Goal: Task Accomplishment & Management: Complete application form

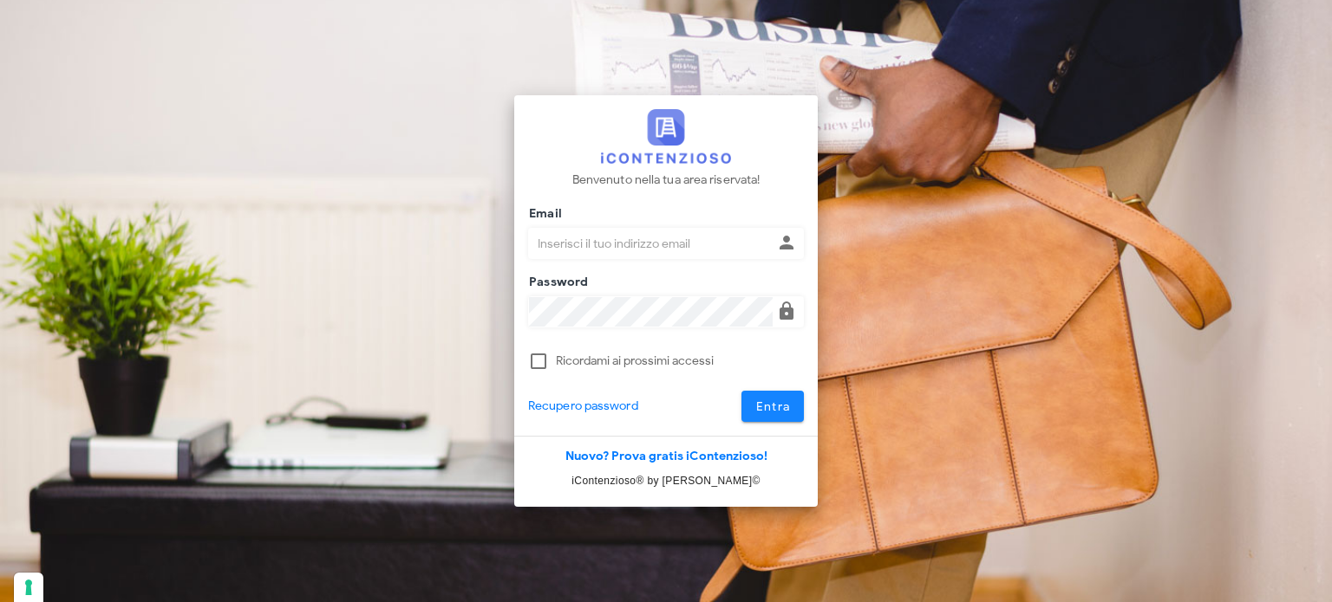
type input "avvocatobrunomaviglia@gmail.com"
click at [765, 400] on span "Entra" at bounding box center [773, 407] width 36 height 15
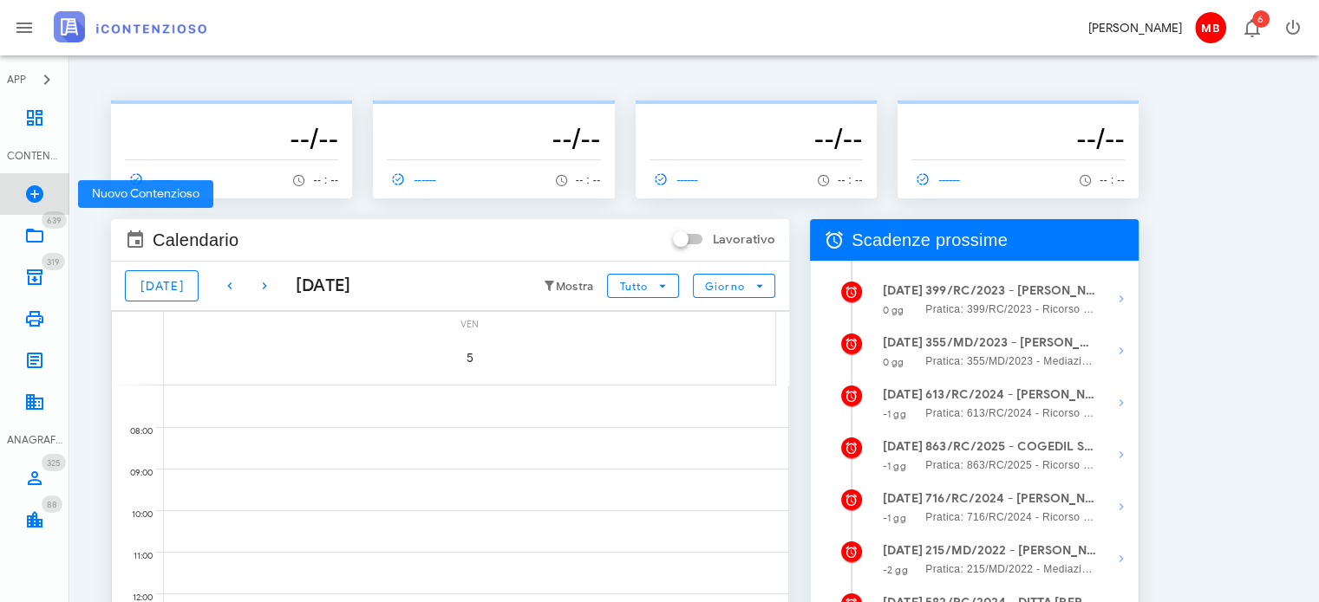
click at [46, 193] on link "Nuovo Contenzioso" at bounding box center [34, 194] width 69 height 42
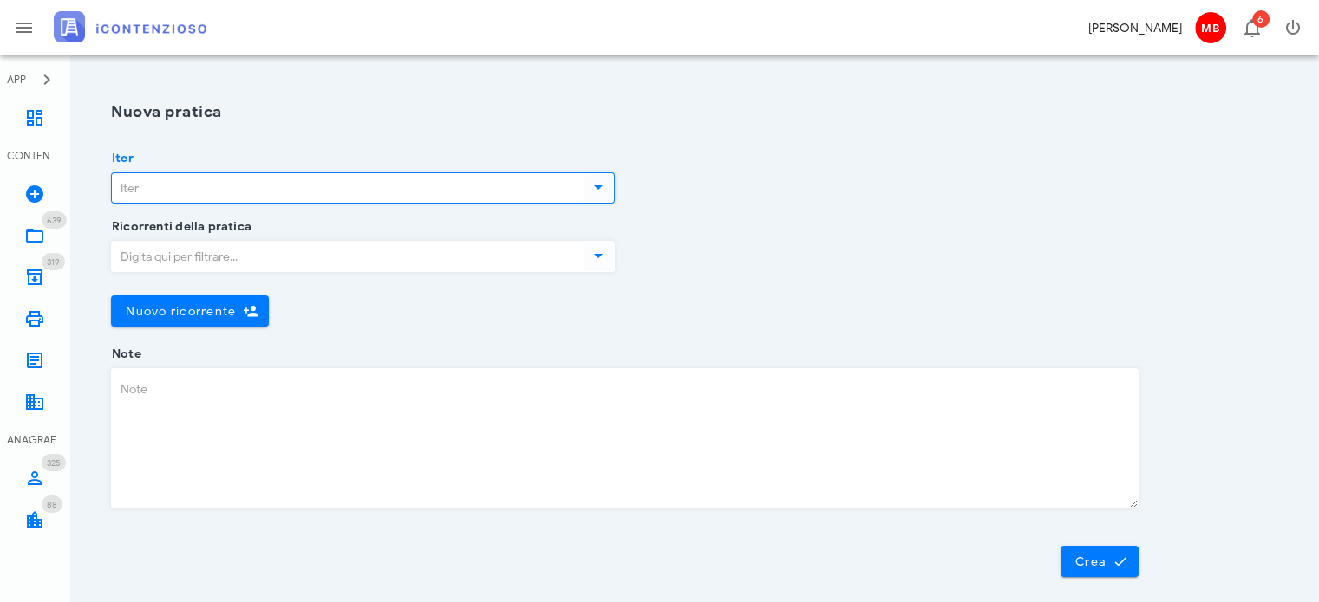
click at [218, 193] on input "Iter" at bounding box center [346, 187] width 468 height 29
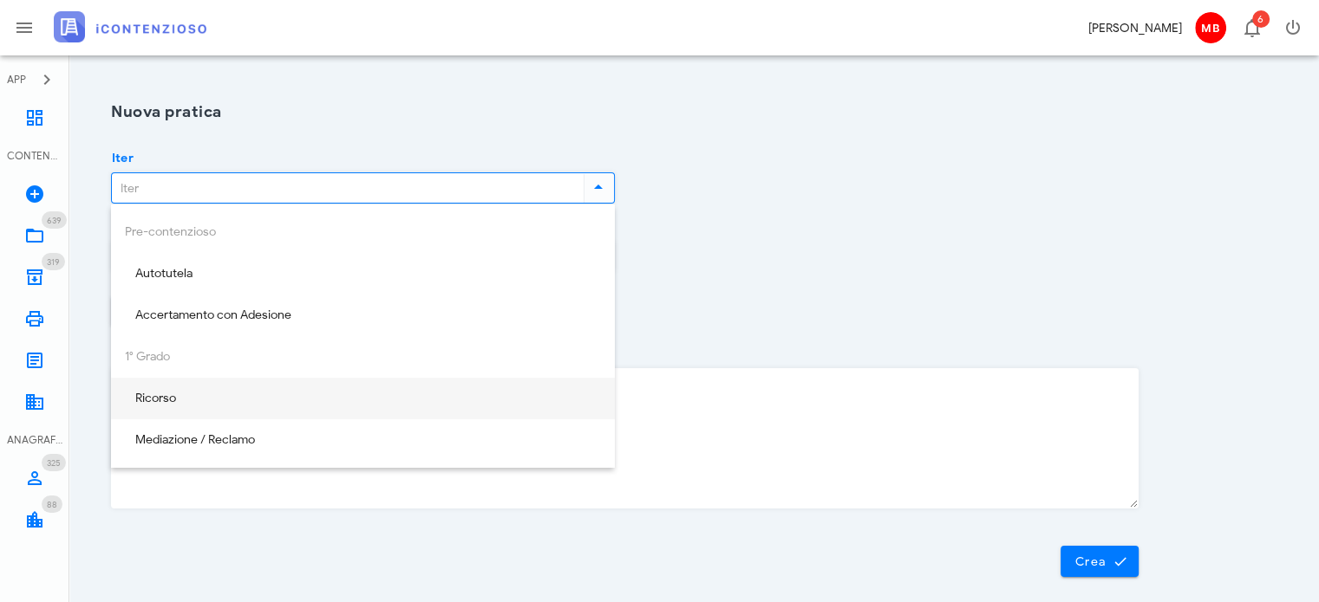
click at [222, 402] on div "Ricorso" at bounding box center [363, 399] width 476 height 15
type input "Ricorso"
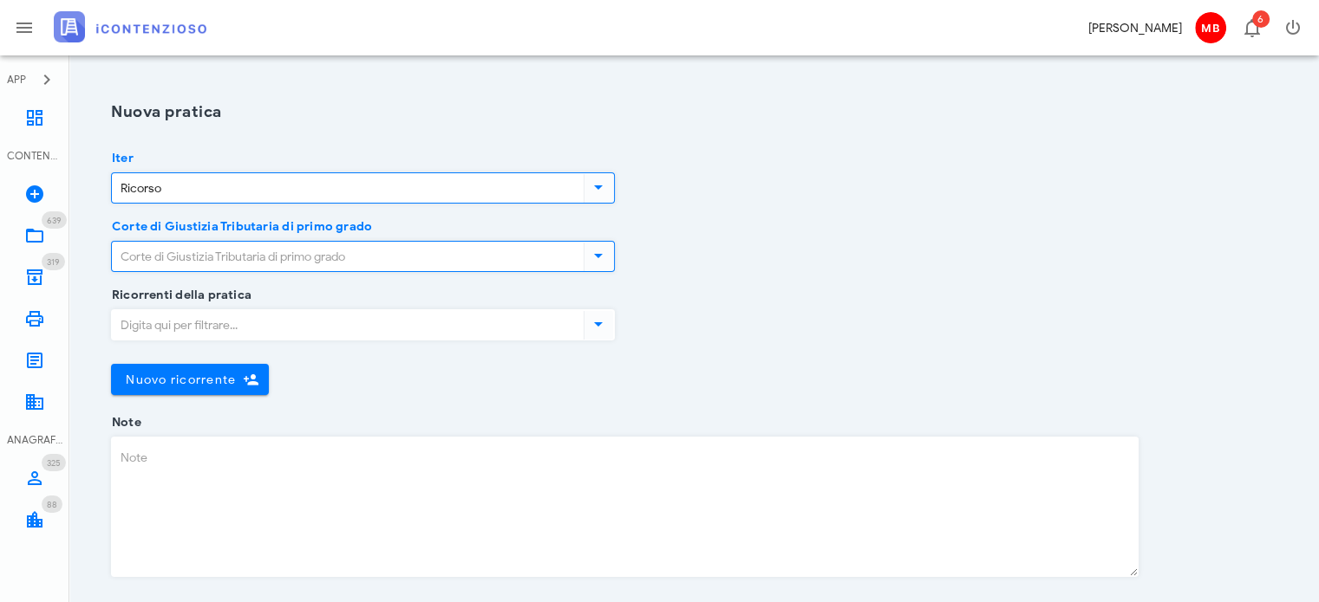
click at [204, 257] on input "Corte di Giustizia Tributaria di primo grado" at bounding box center [346, 256] width 468 height 29
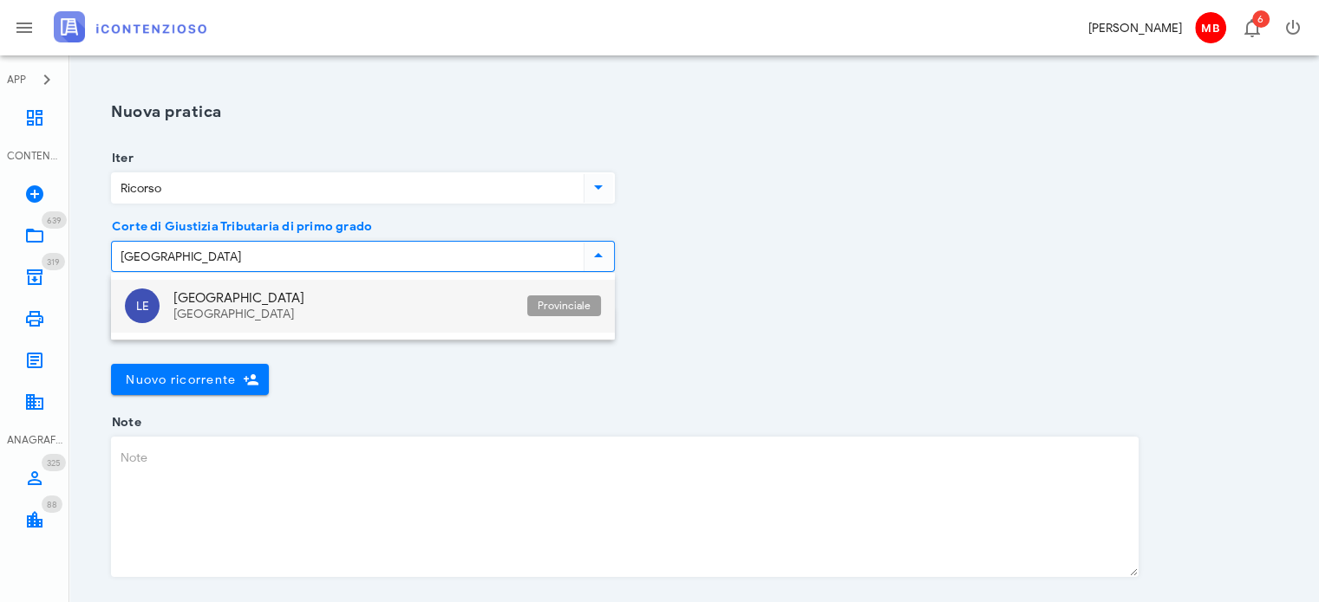
click at [208, 297] on div "Lecce" at bounding box center [343, 298] width 340 height 16
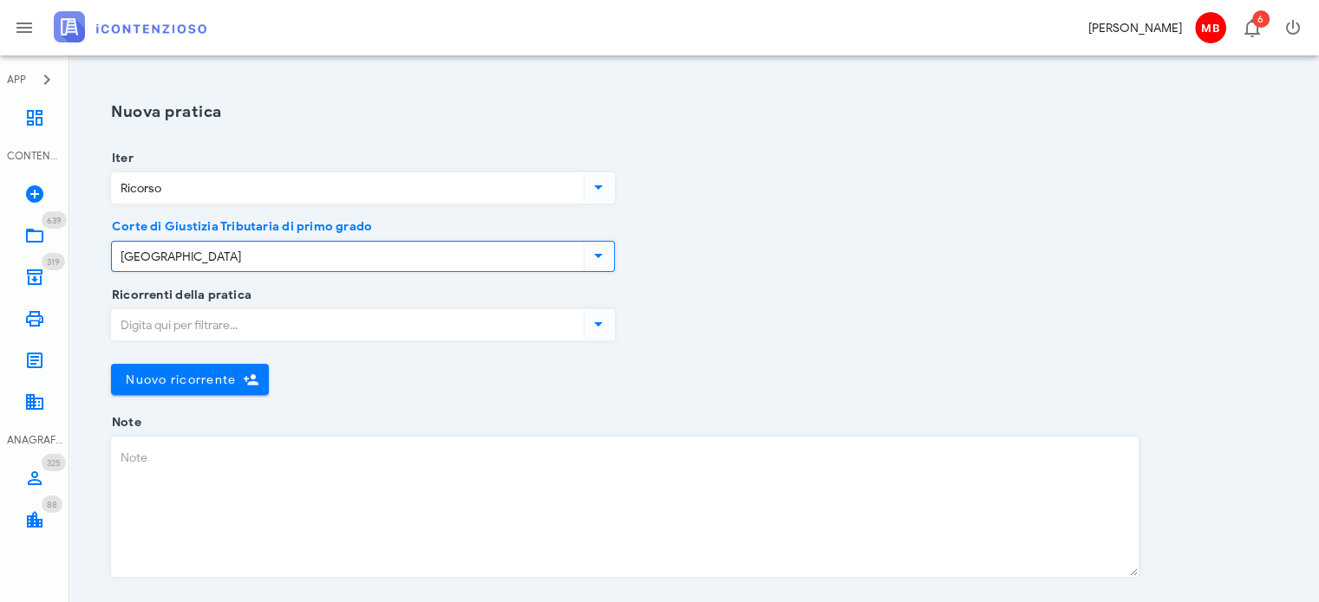
scroll to position [112, 0]
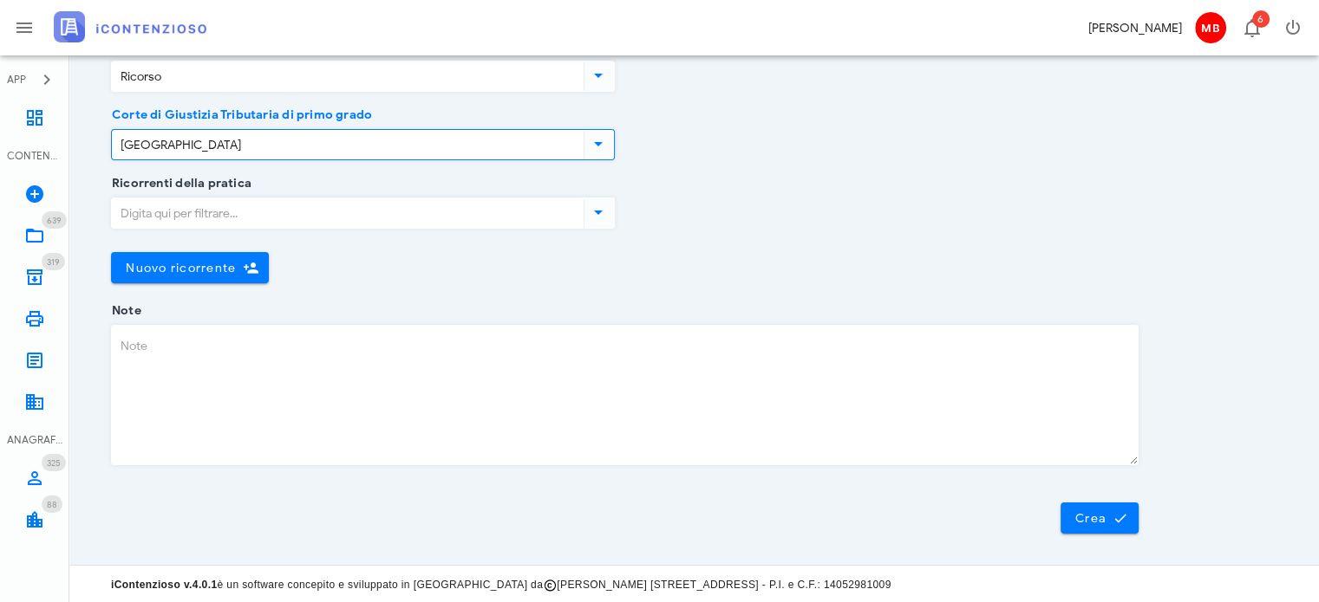
type input "Lecce"
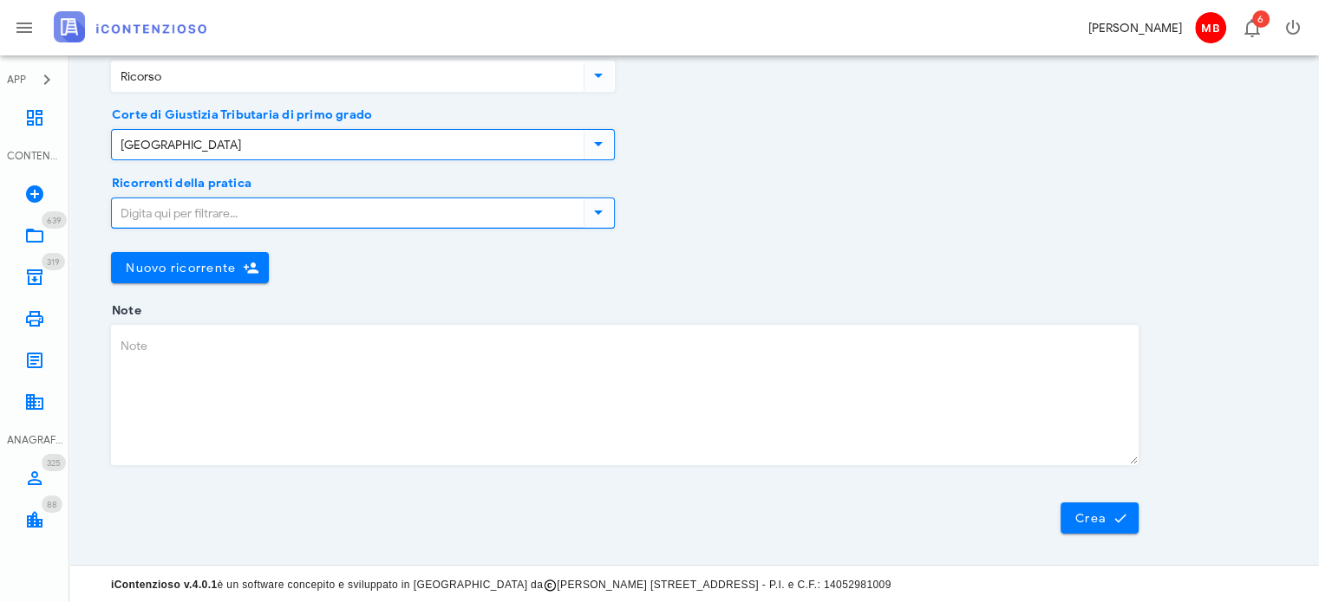
click at [186, 207] on input "Ricorrenti della pratica" at bounding box center [346, 213] width 468 height 29
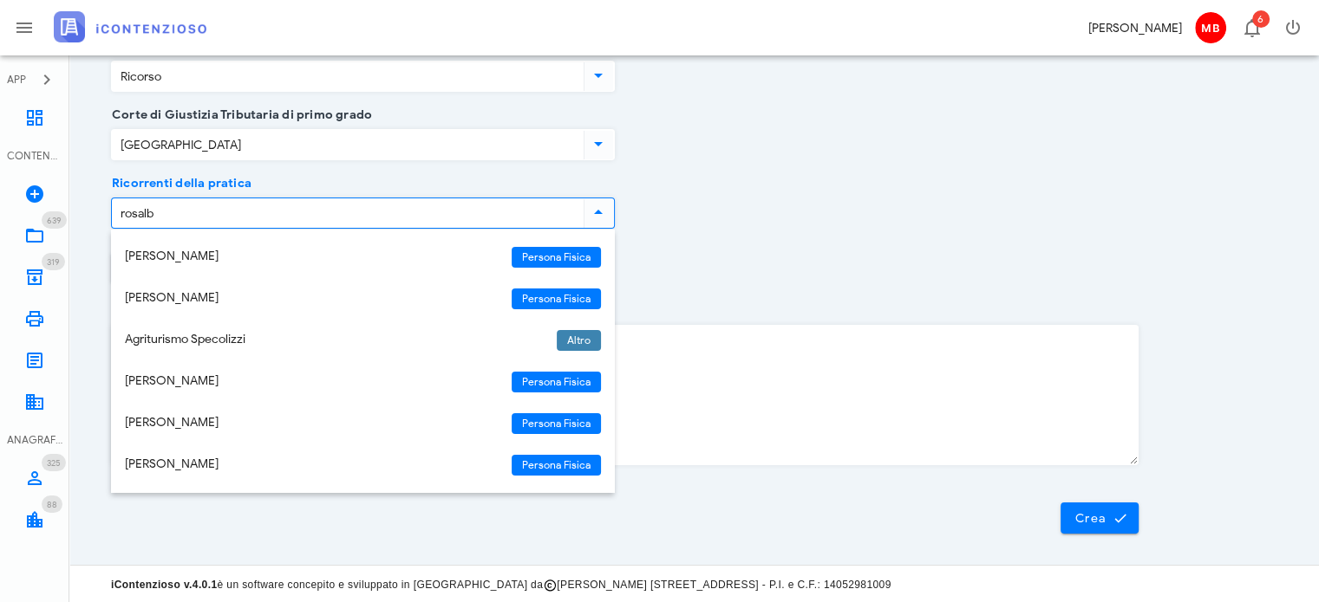
type input "rosalba"
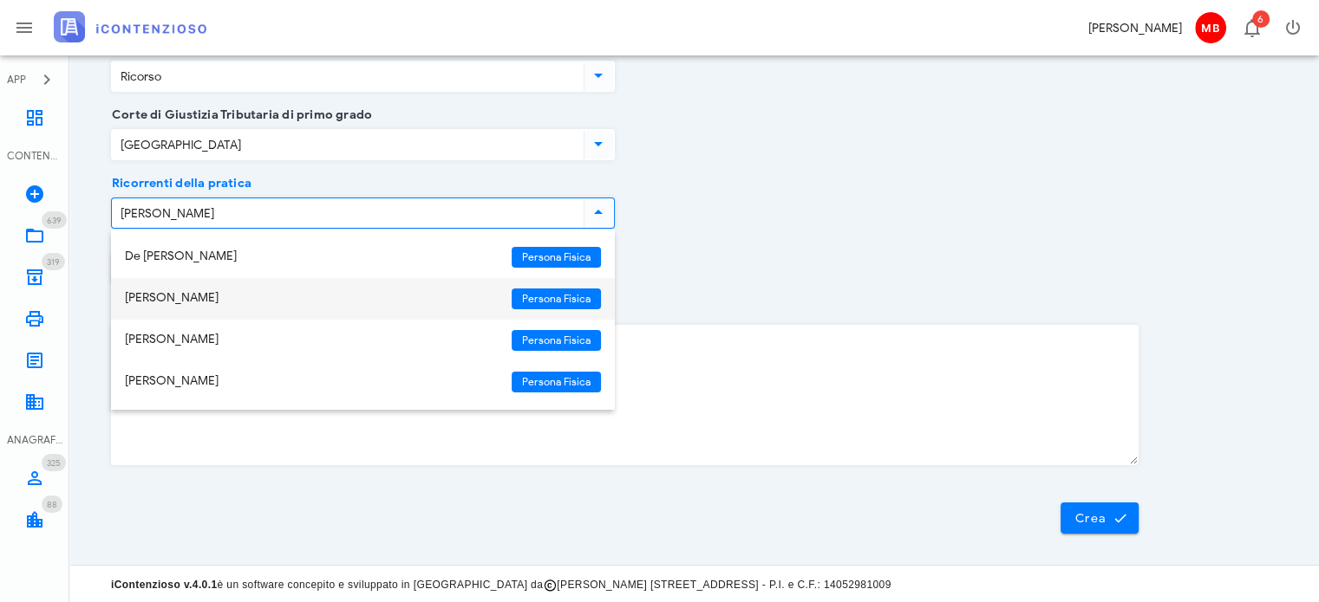
click at [183, 292] on div "Rosalba De Matteis" at bounding box center [311, 298] width 373 height 15
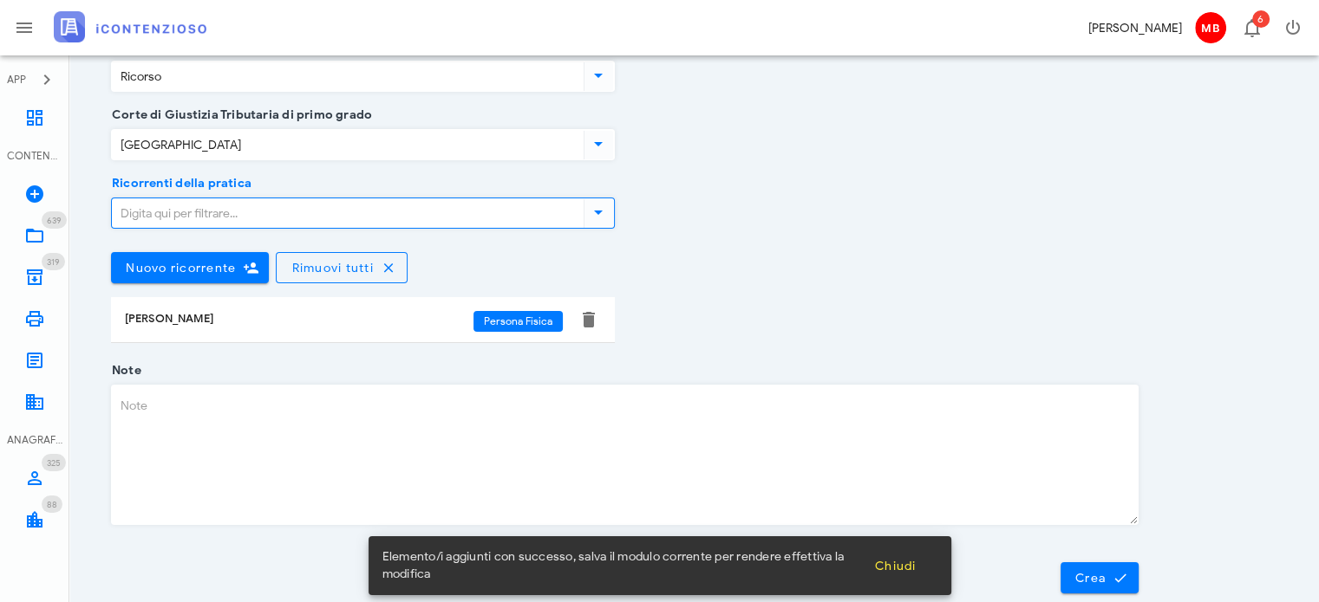
click at [173, 420] on textarea "Note" at bounding box center [625, 455] width 1026 height 139
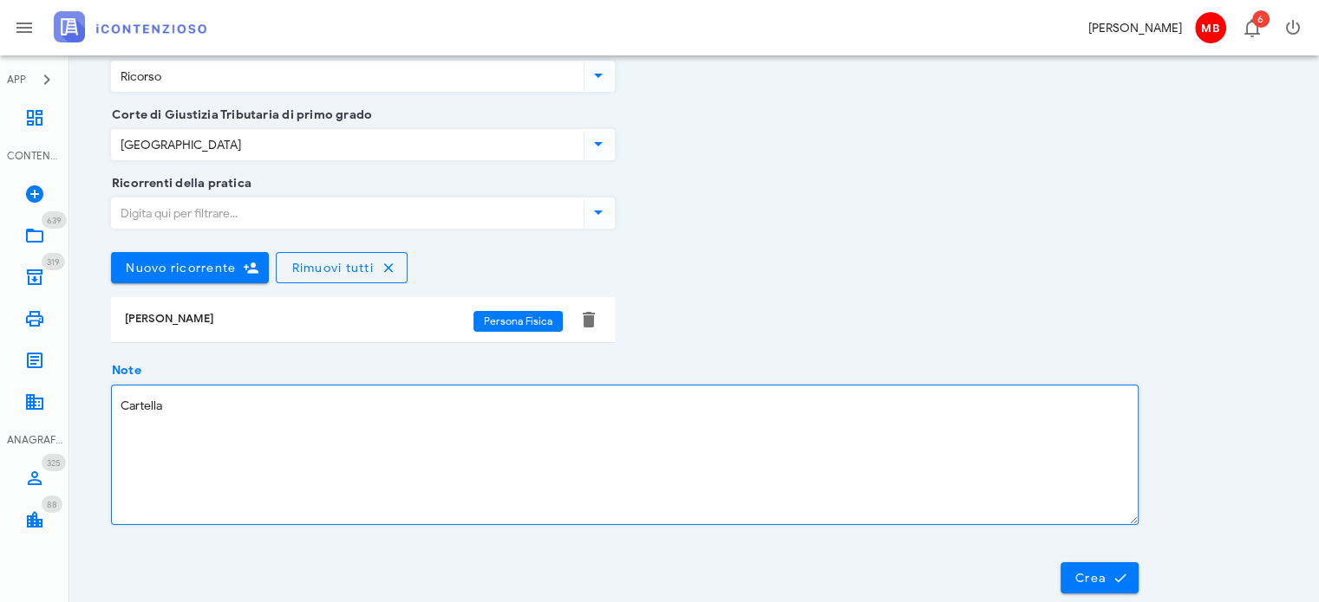
paste textarea "05920250028734611000"
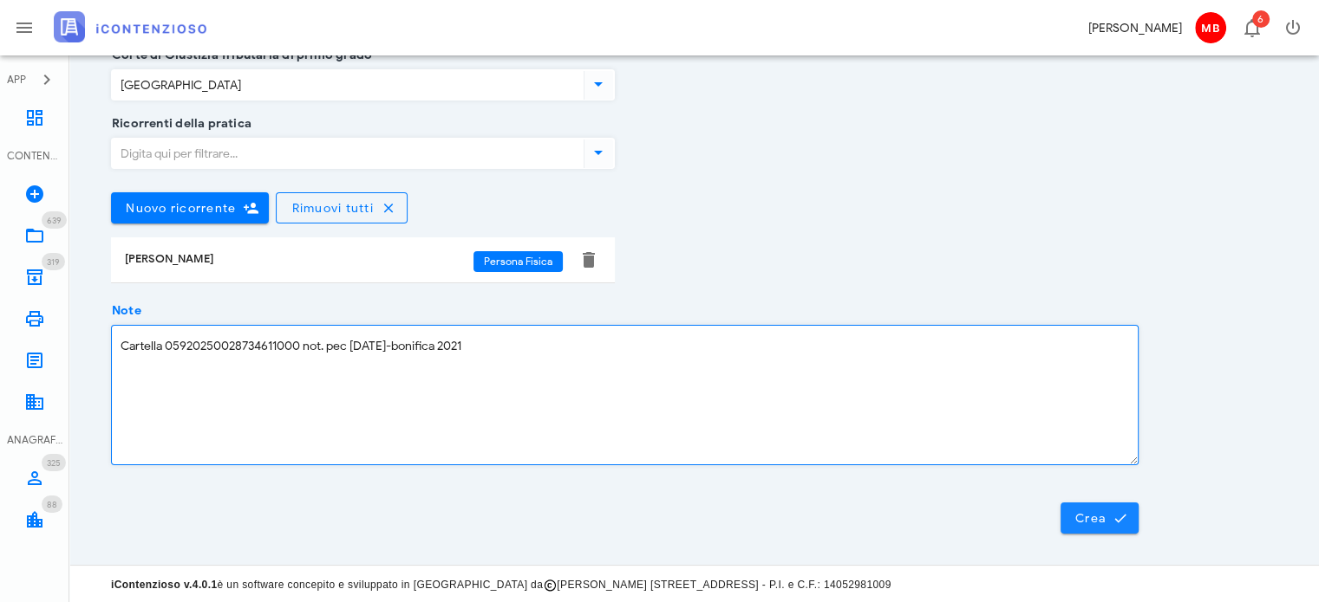
type textarea "Cartella 05920250028734611000 not. pec 22/9/2025-bonifica 2021"
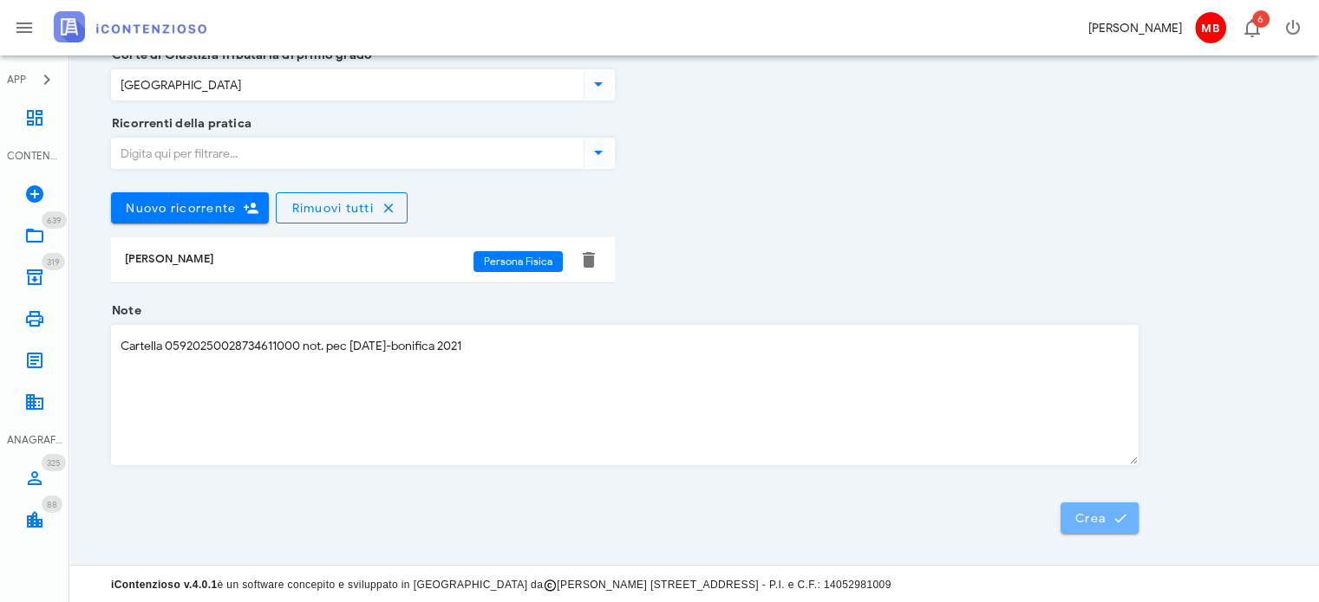
click at [1085, 524] on button "Crea" at bounding box center [1099, 518] width 78 height 31
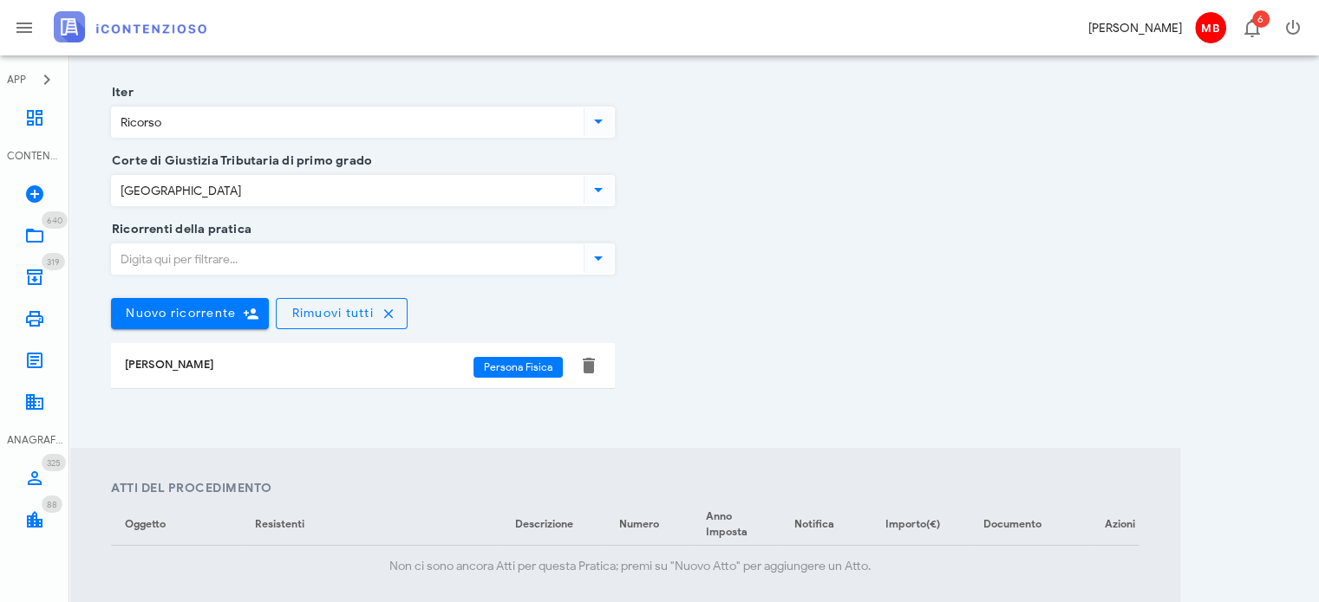
scroll to position [520, 0]
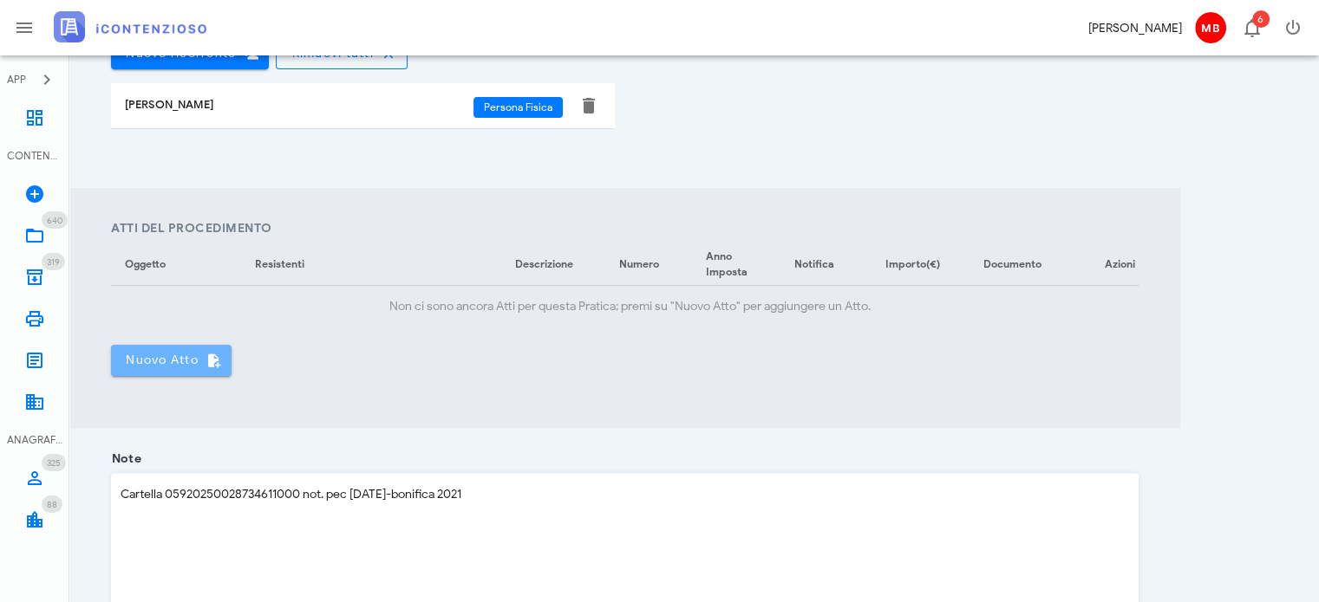
click at [156, 376] on button "Nuovo Atto" at bounding box center [171, 360] width 120 height 31
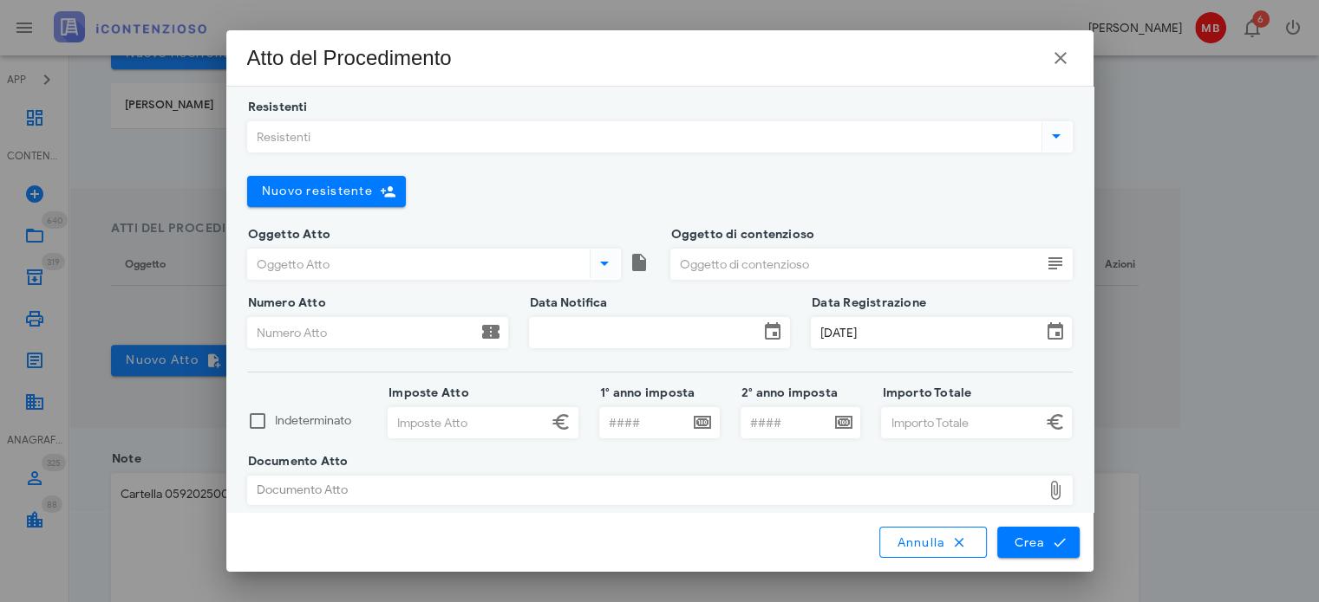
click at [315, 134] on input "Resistenti" at bounding box center [643, 136] width 790 height 29
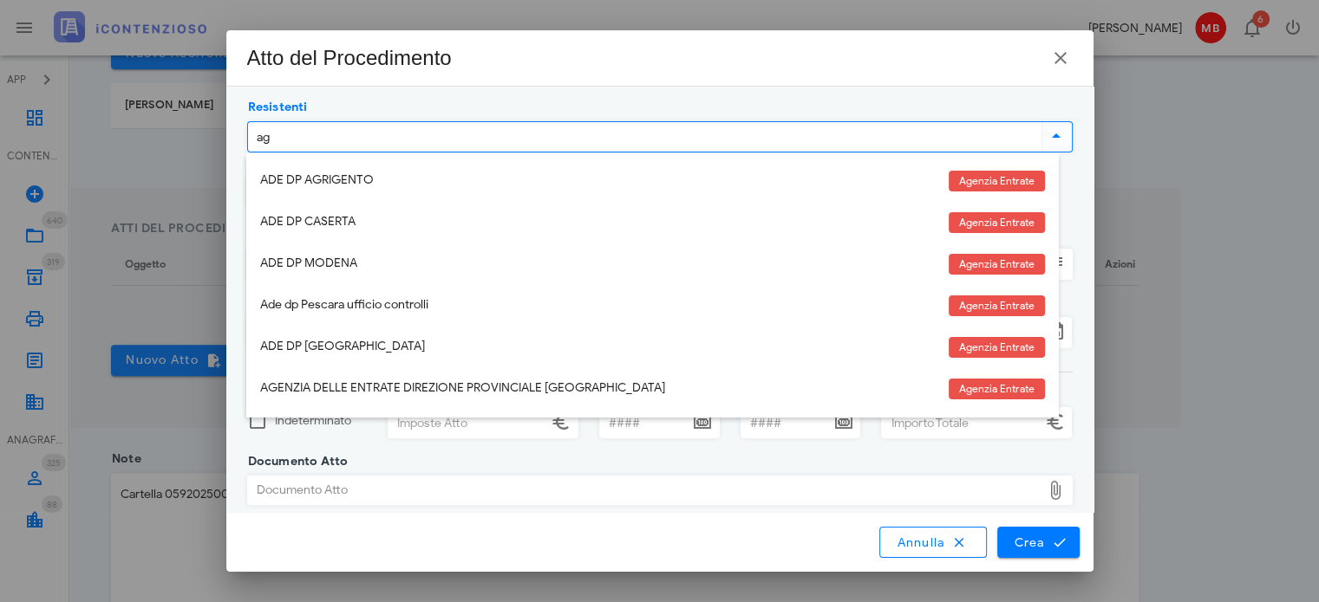
type input "age"
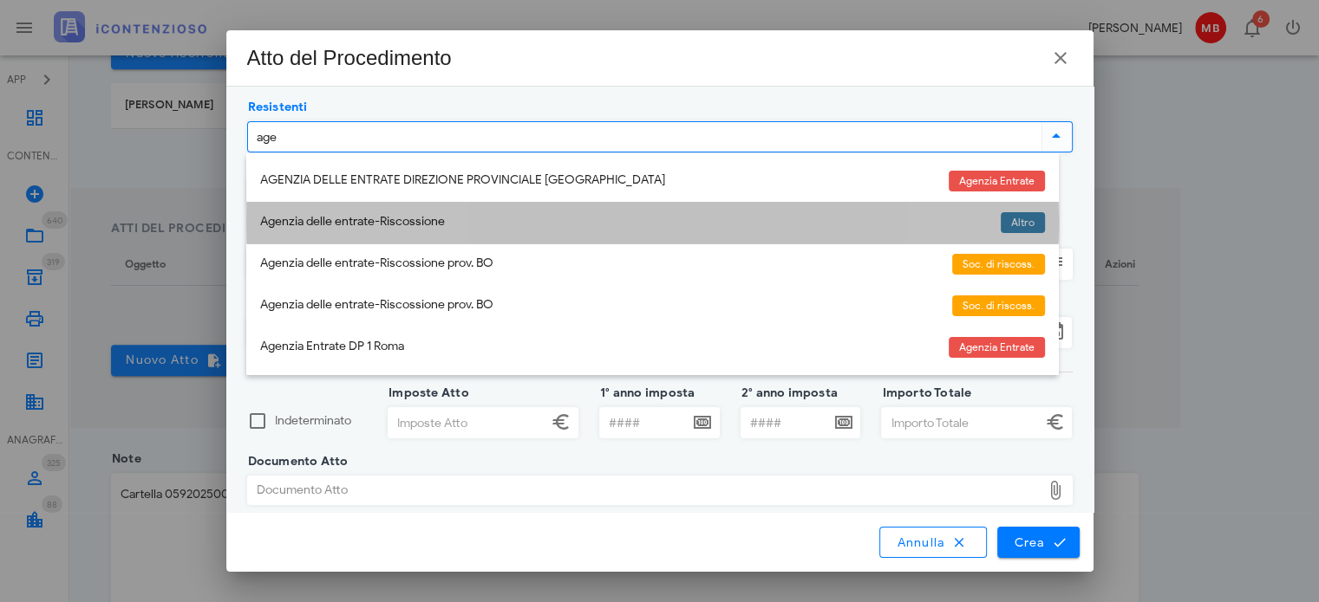
click at [342, 223] on div "Agenzia delle entrate-Riscossione" at bounding box center [623, 222] width 726 height 15
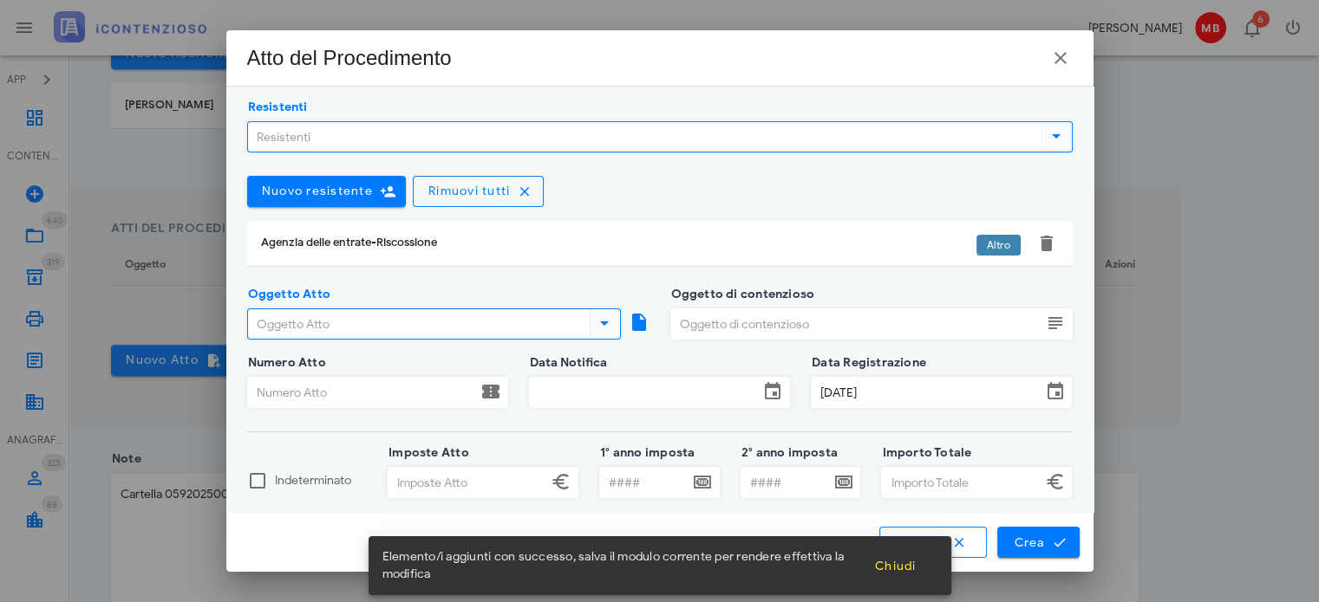
click at [316, 318] on input "Oggetto Atto" at bounding box center [417, 323] width 338 height 29
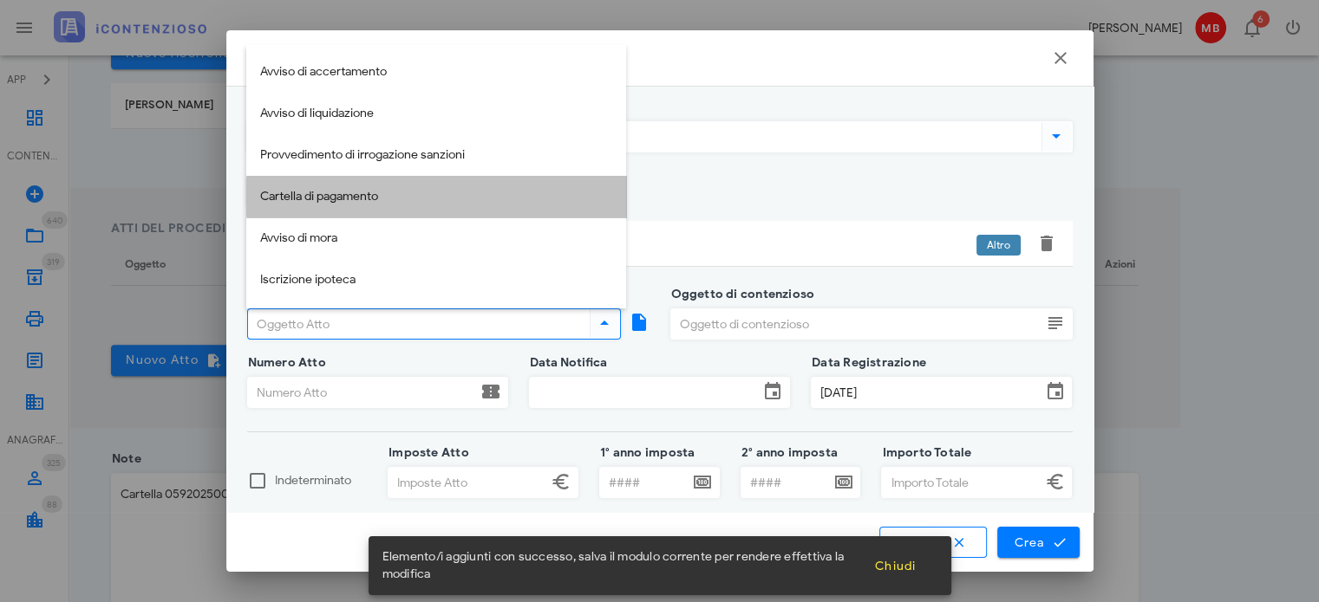
click at [340, 186] on div "Cartella di pagamento" at bounding box center [436, 197] width 352 height 36
type input "Cartella di pagamento"
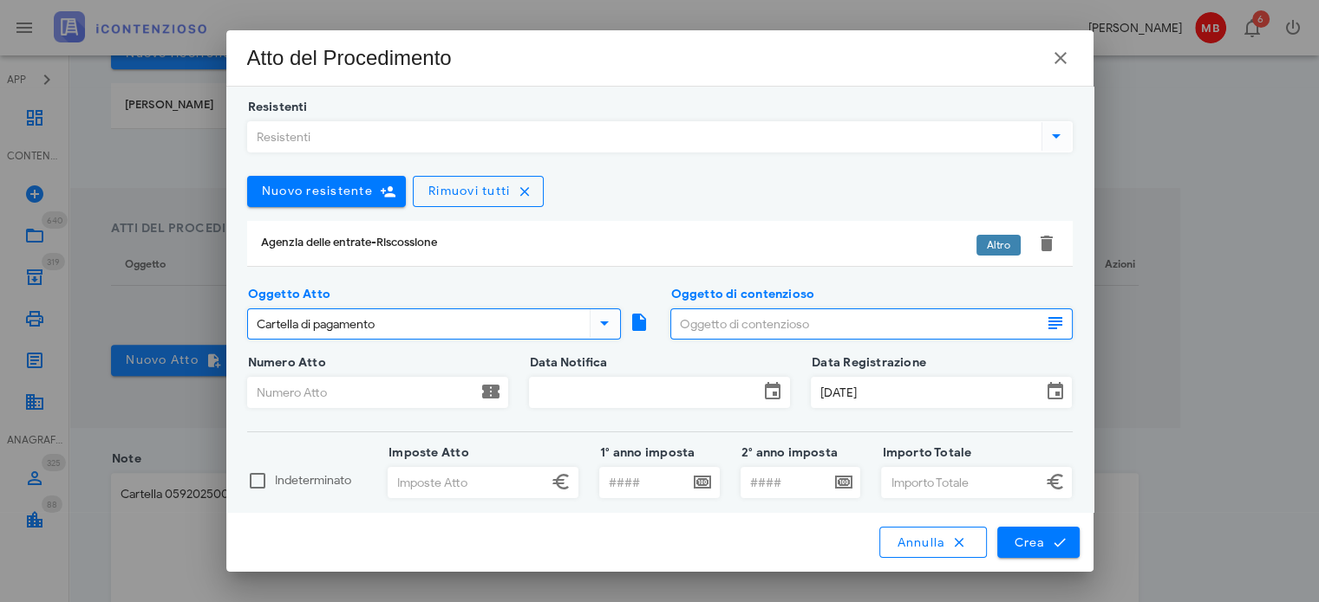
click at [724, 324] on input "Oggetto di contenzioso" at bounding box center [856, 323] width 370 height 29
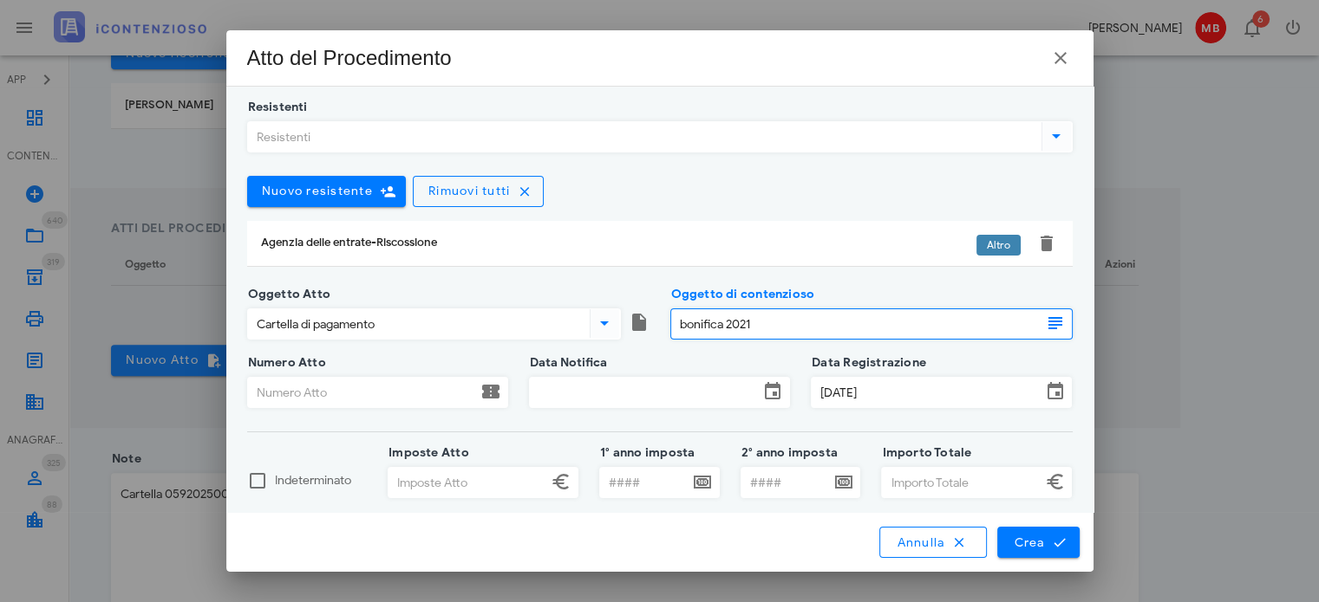
type input "bonifica 2021"
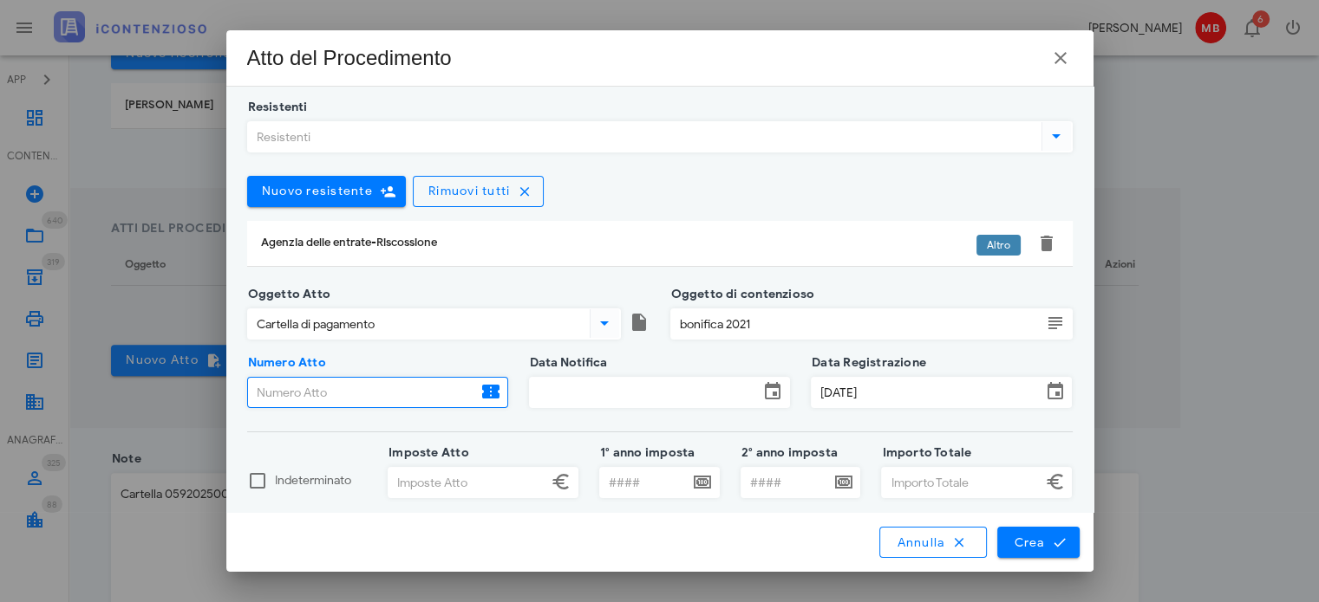
click at [356, 397] on input "Numero Atto" at bounding box center [362, 392] width 229 height 29
paste input "05920250028734611000"
type input "05920250028734611000"
click at [569, 382] on input "Data Notifica" at bounding box center [644, 392] width 229 height 29
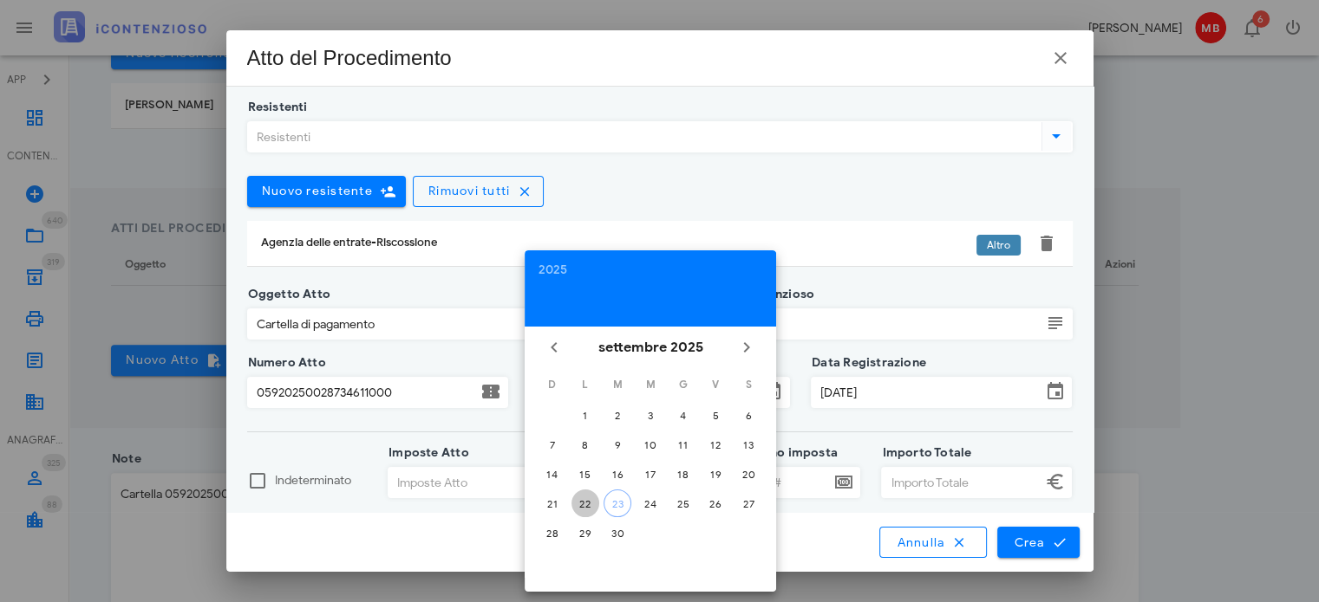
click at [586, 501] on div "22" at bounding box center [585, 504] width 28 height 13
type input "22/09/2025"
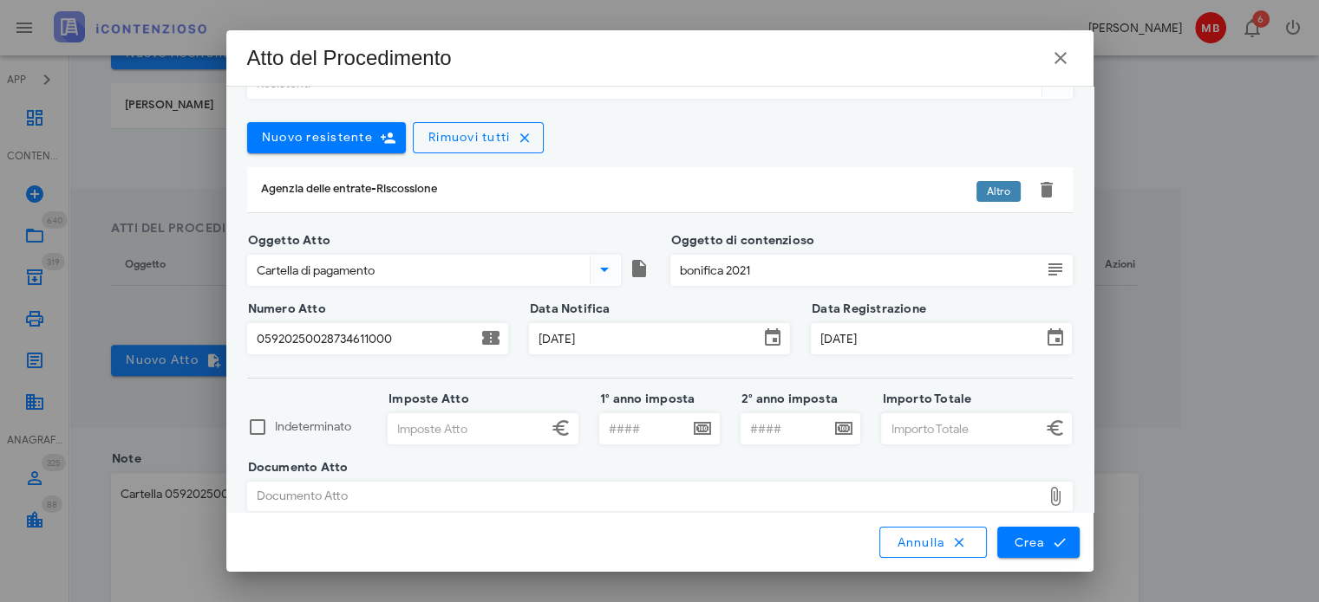
scroll to position [73, 0]
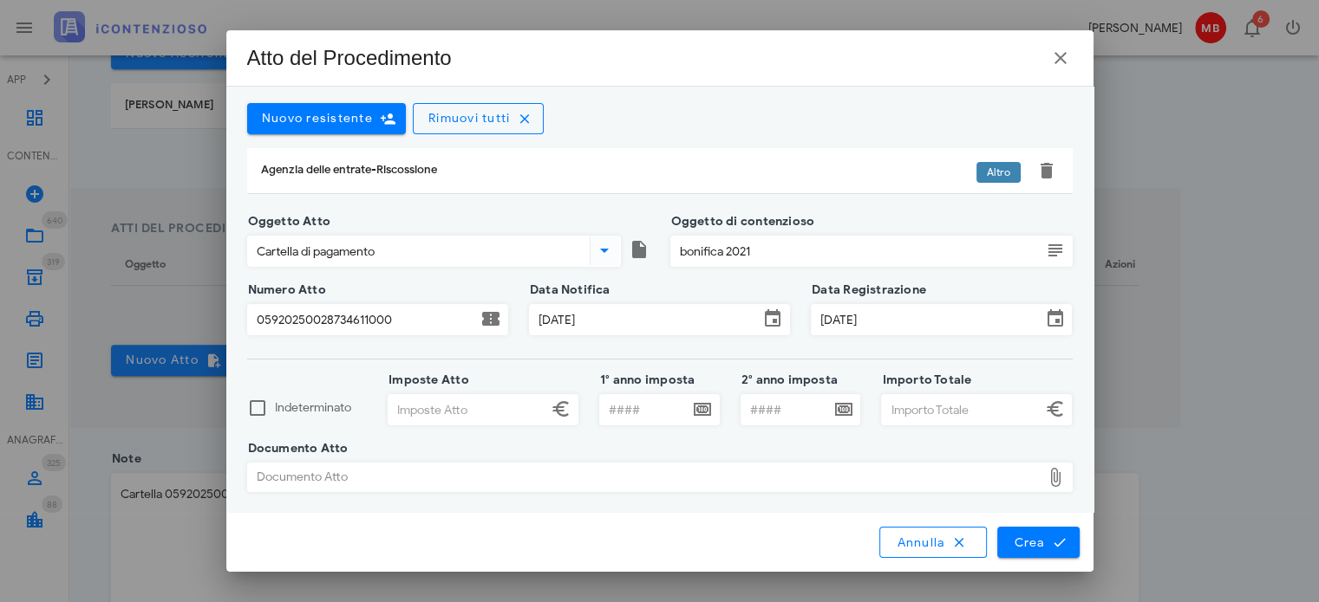
click at [477, 476] on div "Documento Atto" at bounding box center [644, 478] width 793 height 28
type input "C:\fakepath\059-CRT-00005205-05920250028734611000-signed.pdf"
click at [420, 402] on input "Imposte Atto" at bounding box center [467, 409] width 159 height 29
type input "78,00"
click at [902, 399] on input "Importo Totale" at bounding box center [961, 409] width 159 height 29
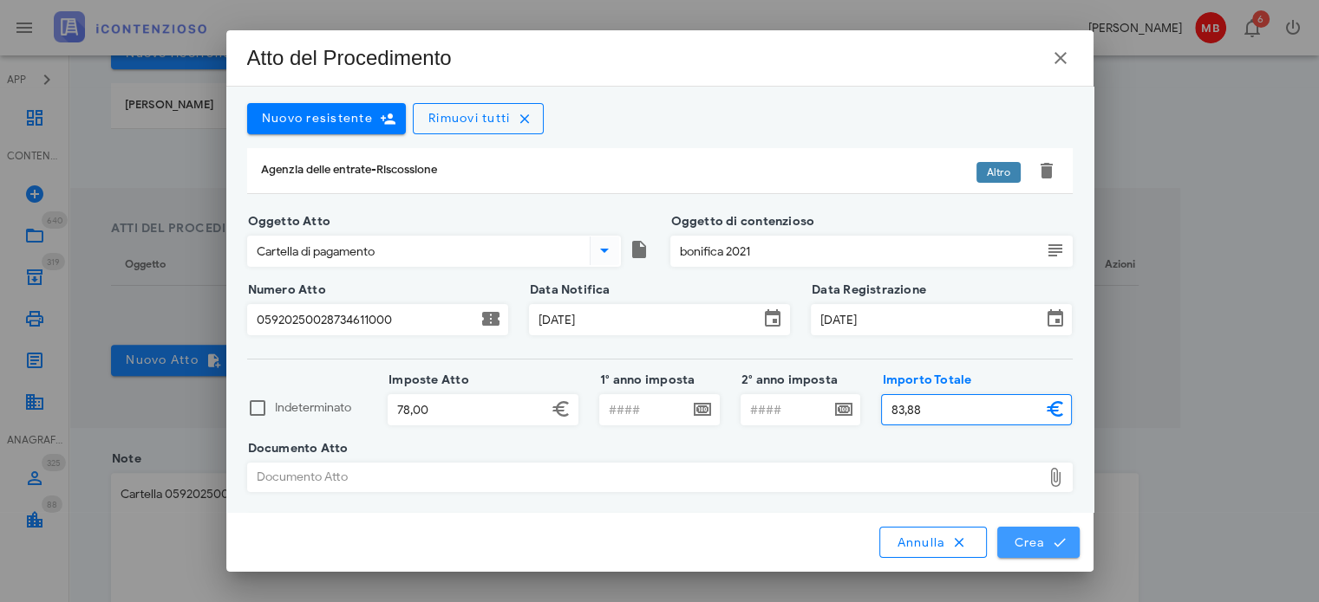
type input "83,88"
click at [1041, 551] on button "Crea" at bounding box center [1037, 542] width 81 height 31
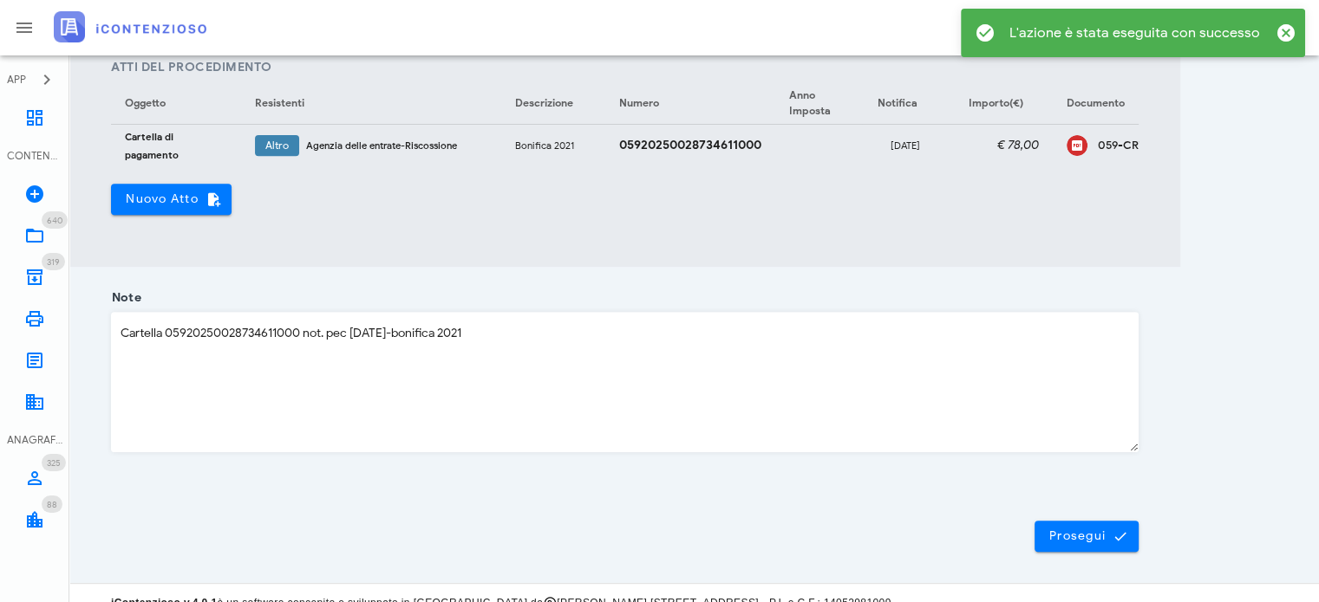
scroll to position [712, 0]
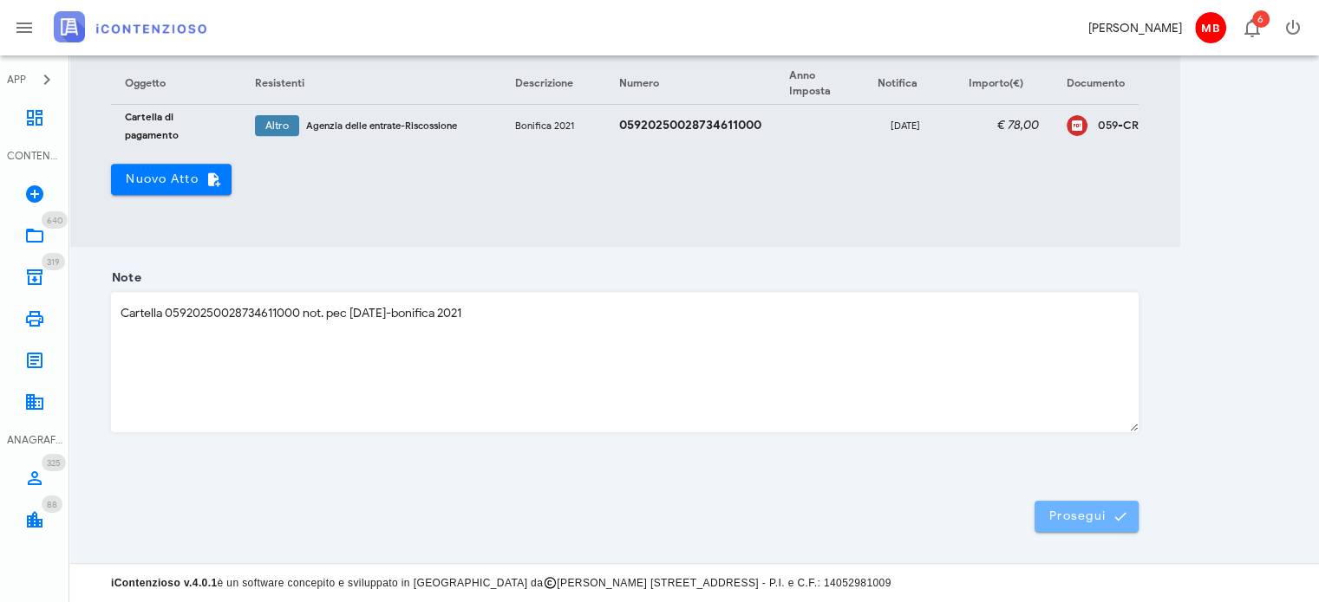
click at [1097, 504] on button "Prosegui" at bounding box center [1086, 516] width 104 height 31
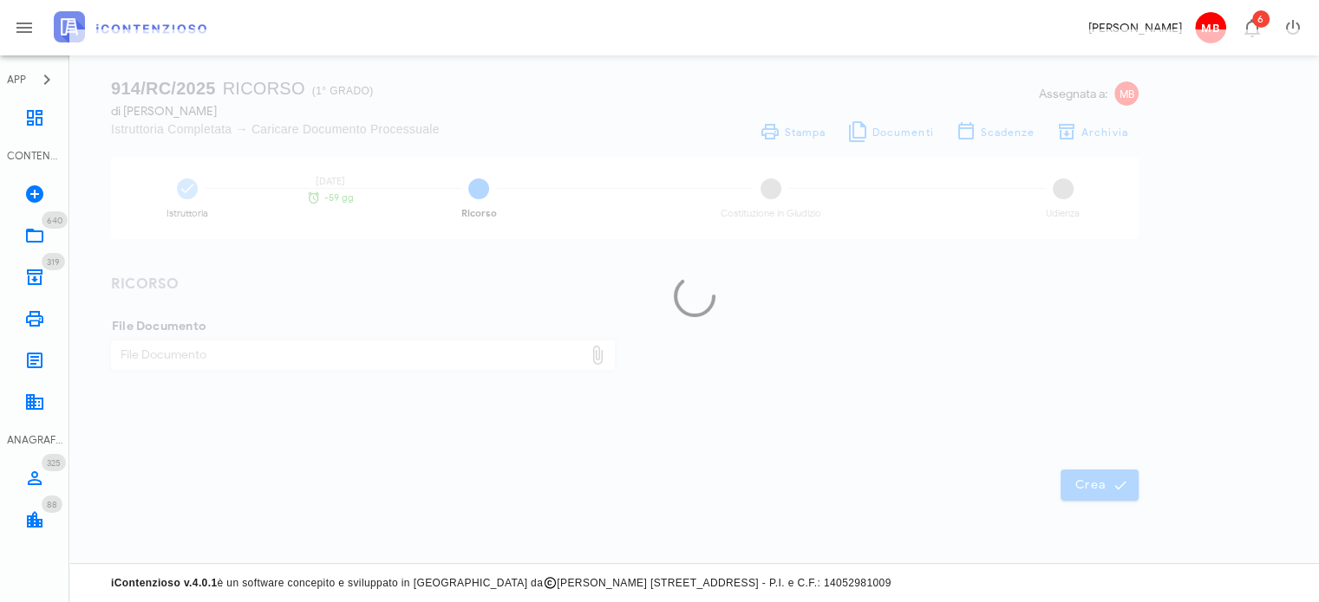
scroll to position [24, 0]
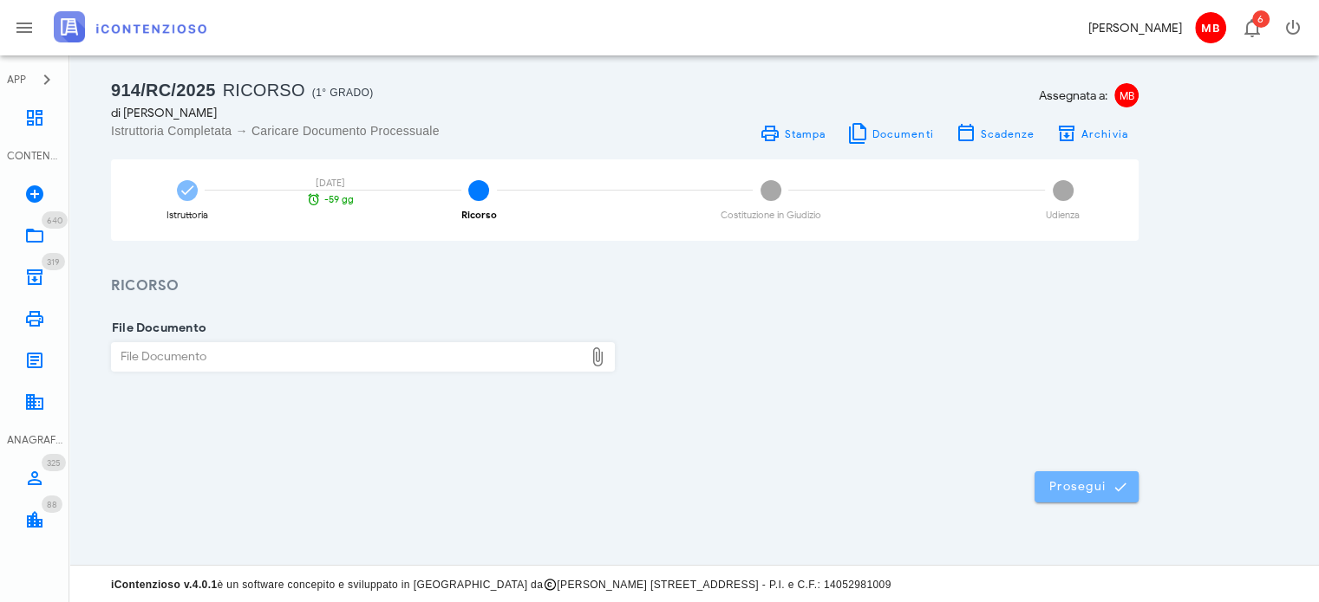
click at [1051, 476] on button "Prosegui" at bounding box center [1086, 487] width 104 height 31
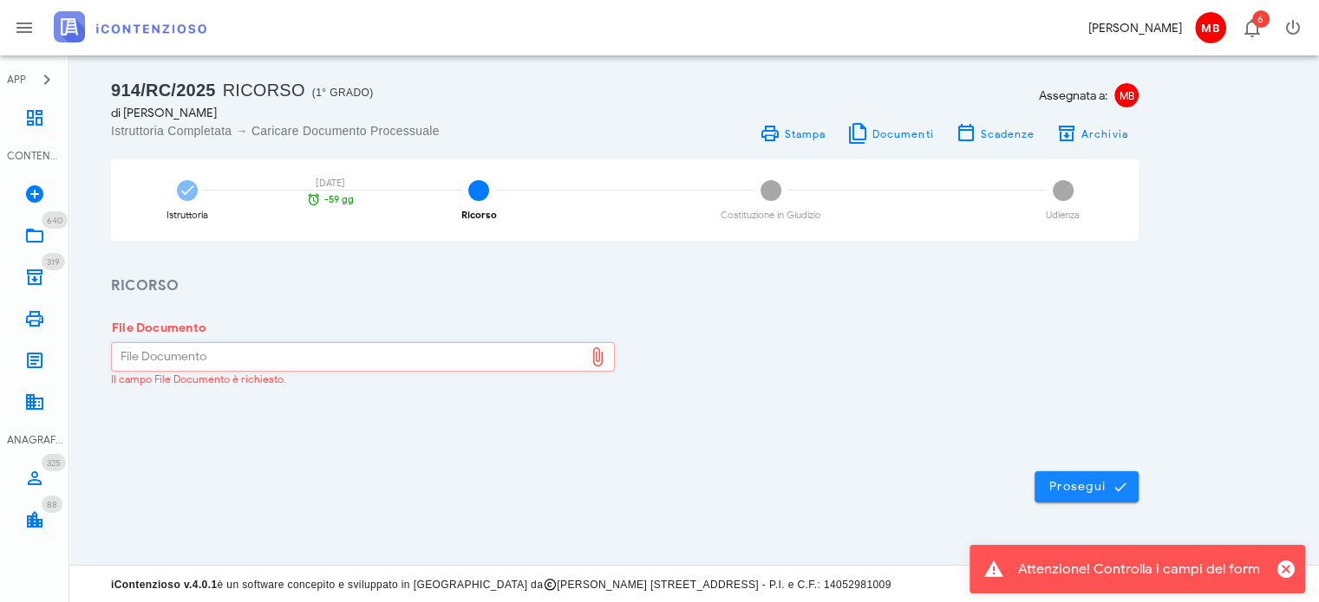
scroll to position [0, 0]
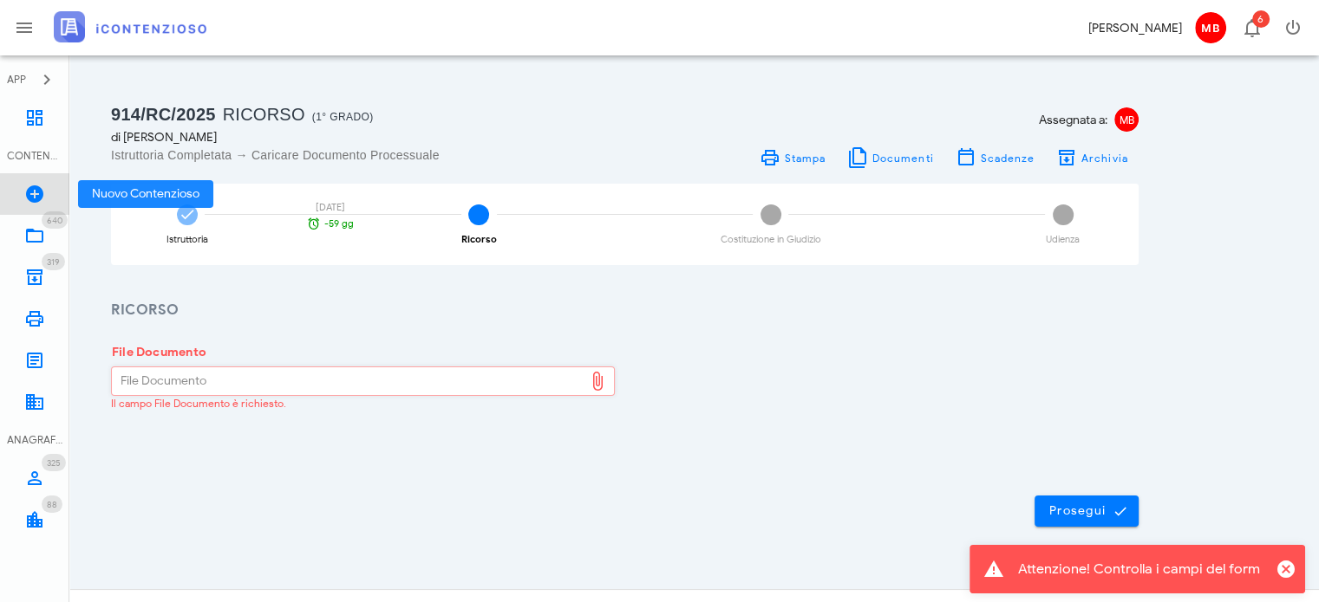
click at [31, 187] on icon at bounding box center [34, 194] width 21 height 21
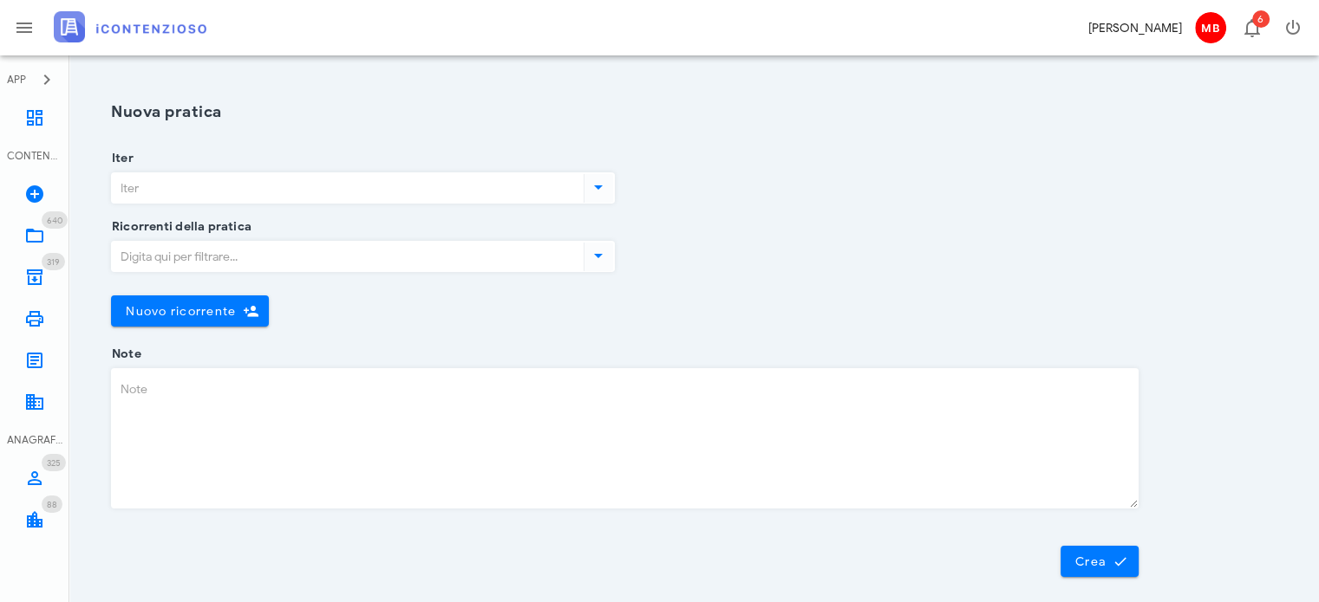
click at [170, 192] on input "Iter" at bounding box center [346, 187] width 468 height 29
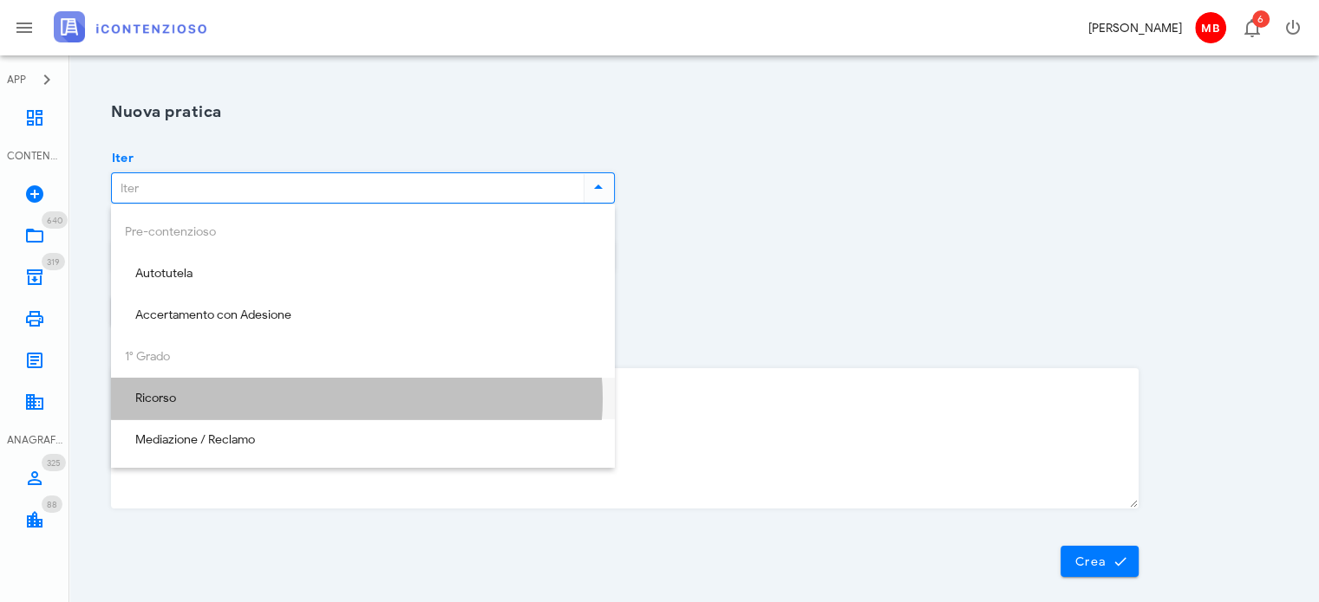
click at [197, 392] on div "Ricorso" at bounding box center [363, 399] width 476 height 15
type input "Ricorso"
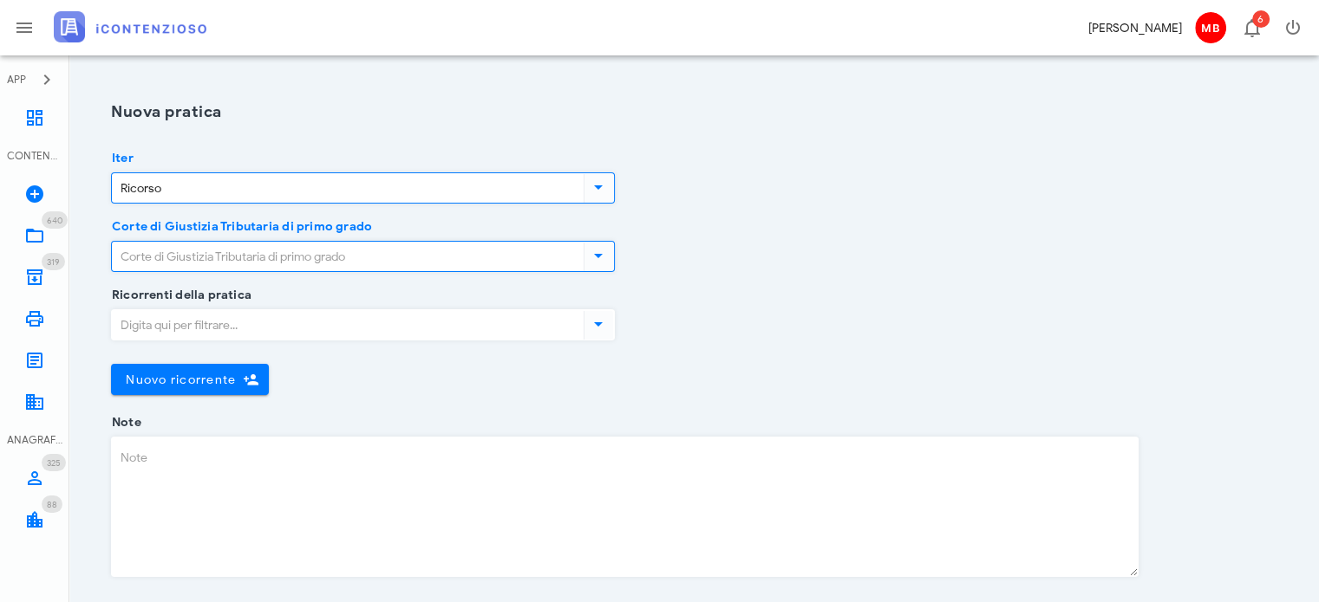
click at [182, 249] on input "Corte di Giustizia Tributaria di primo grado" at bounding box center [346, 256] width 468 height 29
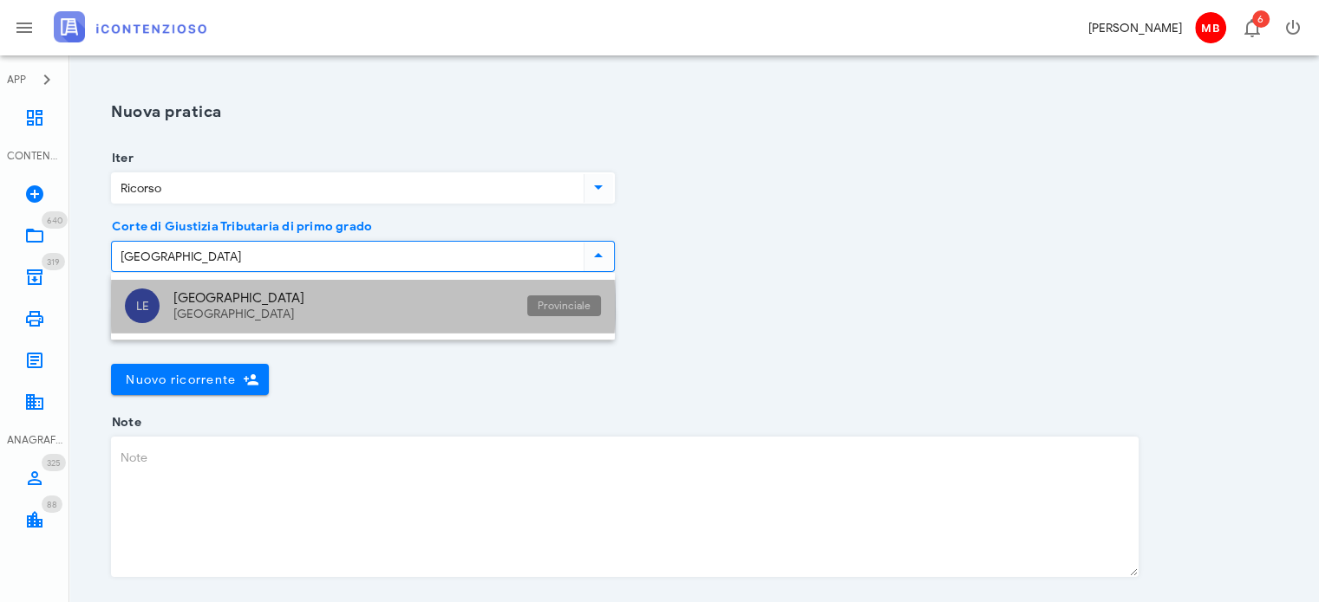
click at [205, 299] on div "[GEOGRAPHIC_DATA]" at bounding box center [343, 298] width 340 height 16
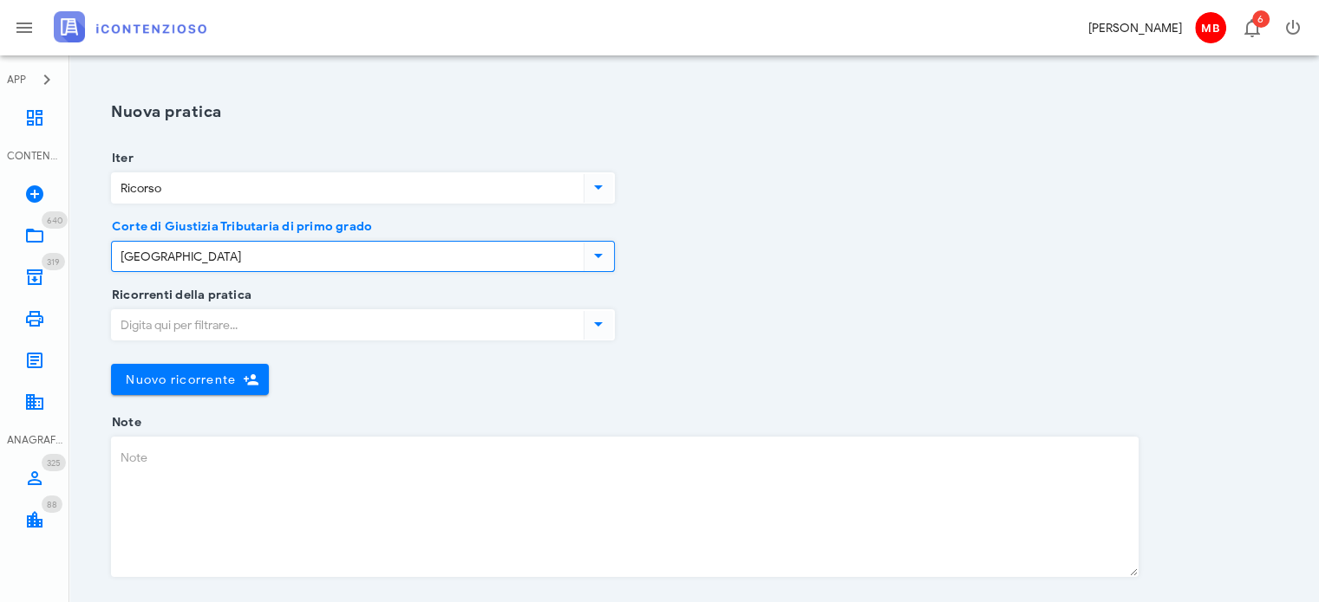
type input "[GEOGRAPHIC_DATA]"
click at [205, 327] on input "Ricorrenti della pratica" at bounding box center [346, 324] width 468 height 29
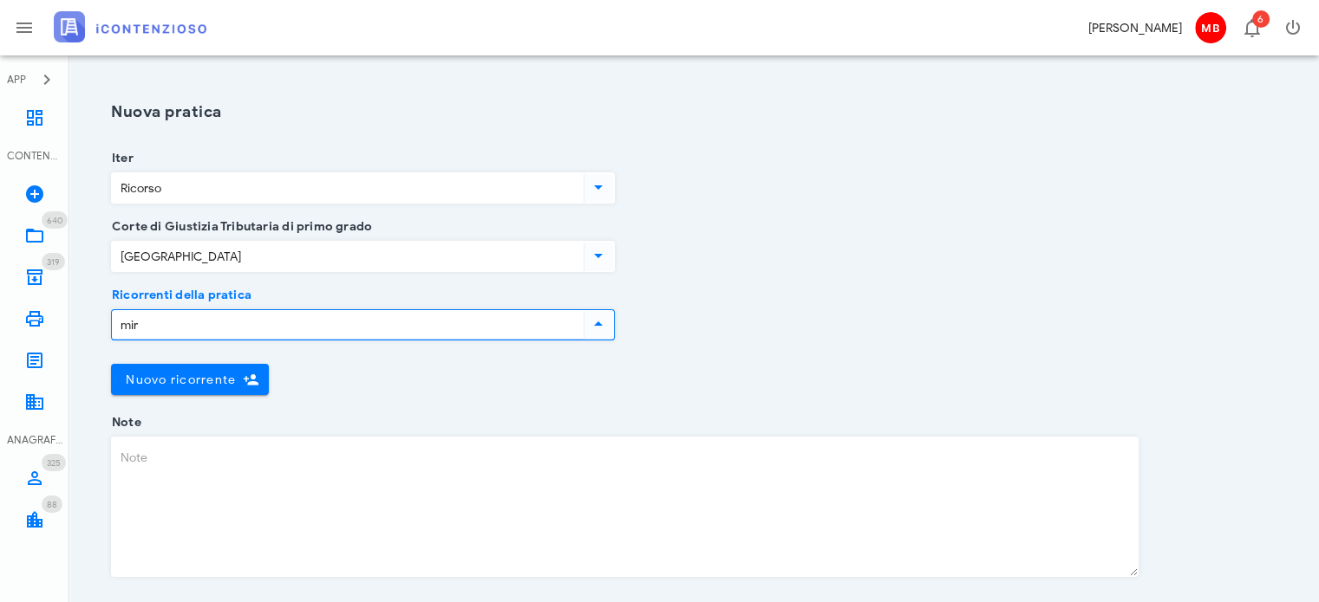
type input "mirk"
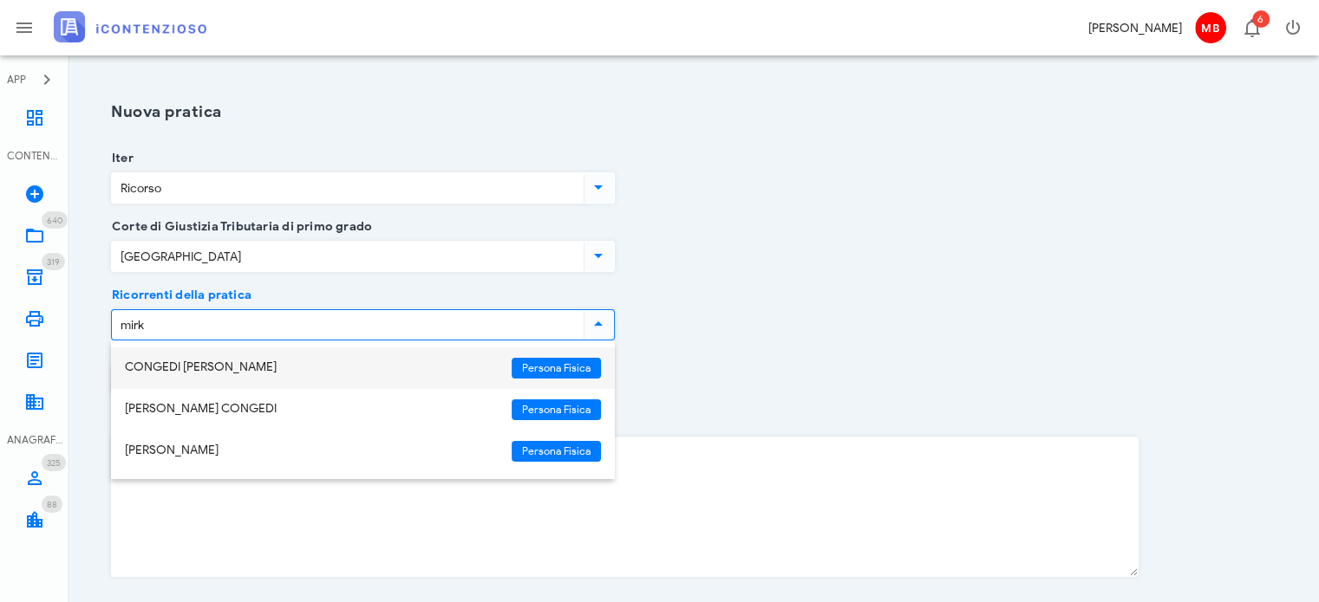
click at [209, 367] on div "CONGEDI [PERSON_NAME]" at bounding box center [311, 368] width 373 height 15
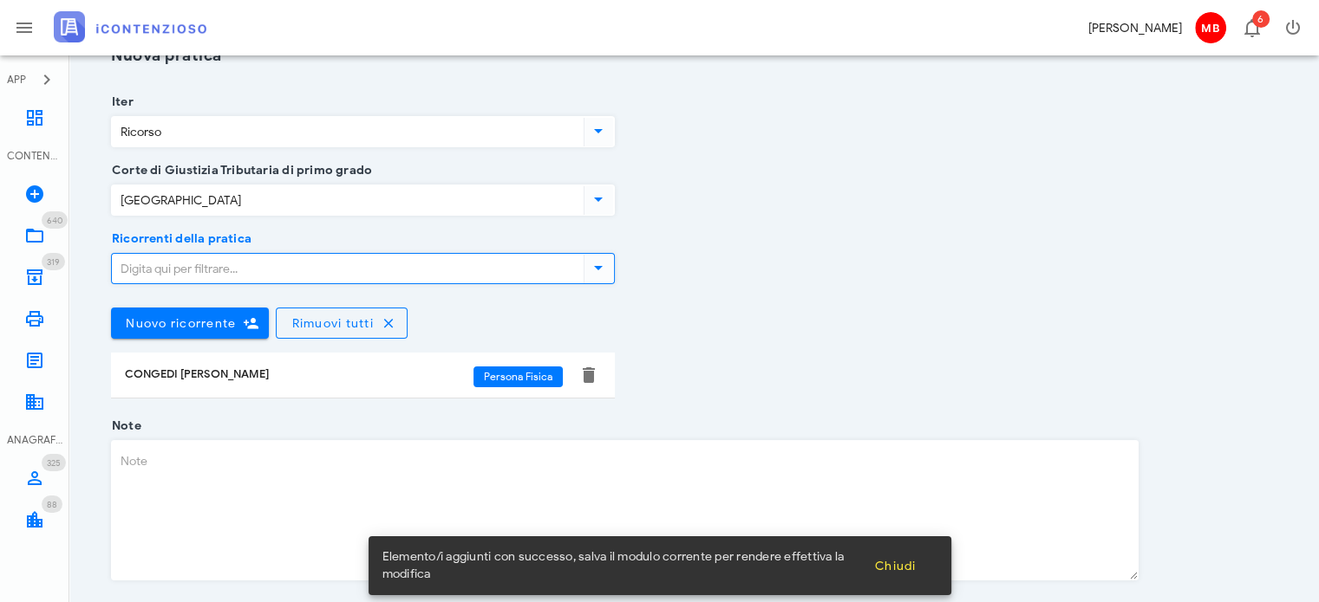
scroll to position [87, 0]
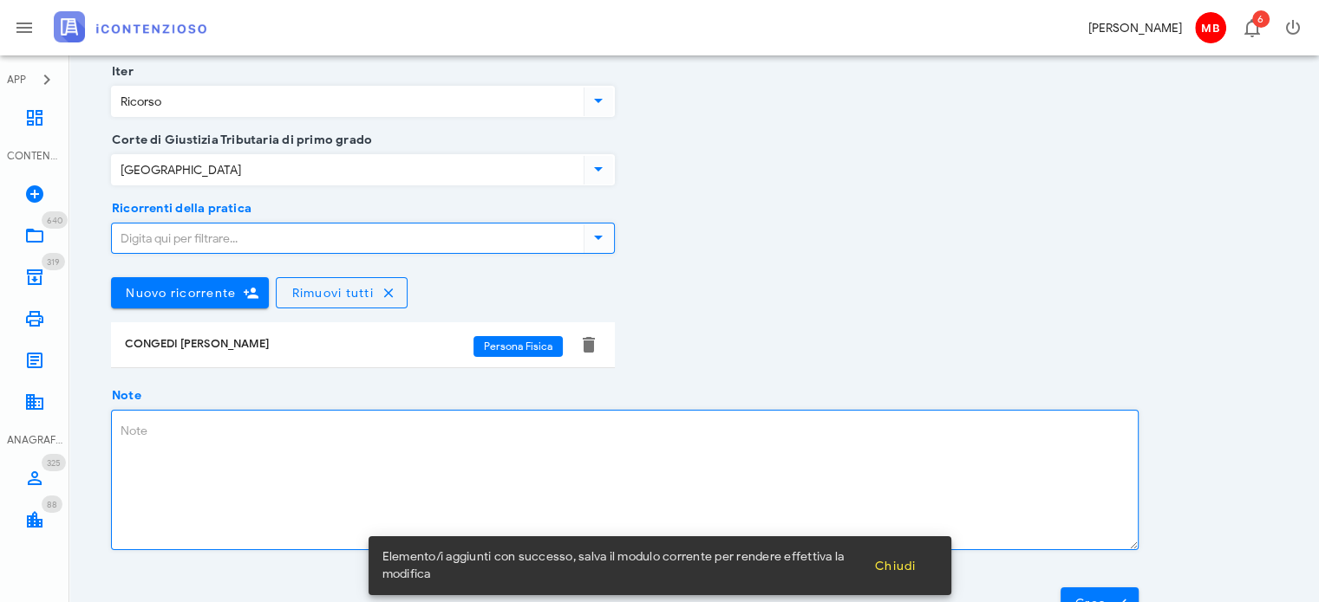
click at [179, 440] on textarea "Note" at bounding box center [625, 480] width 1026 height 139
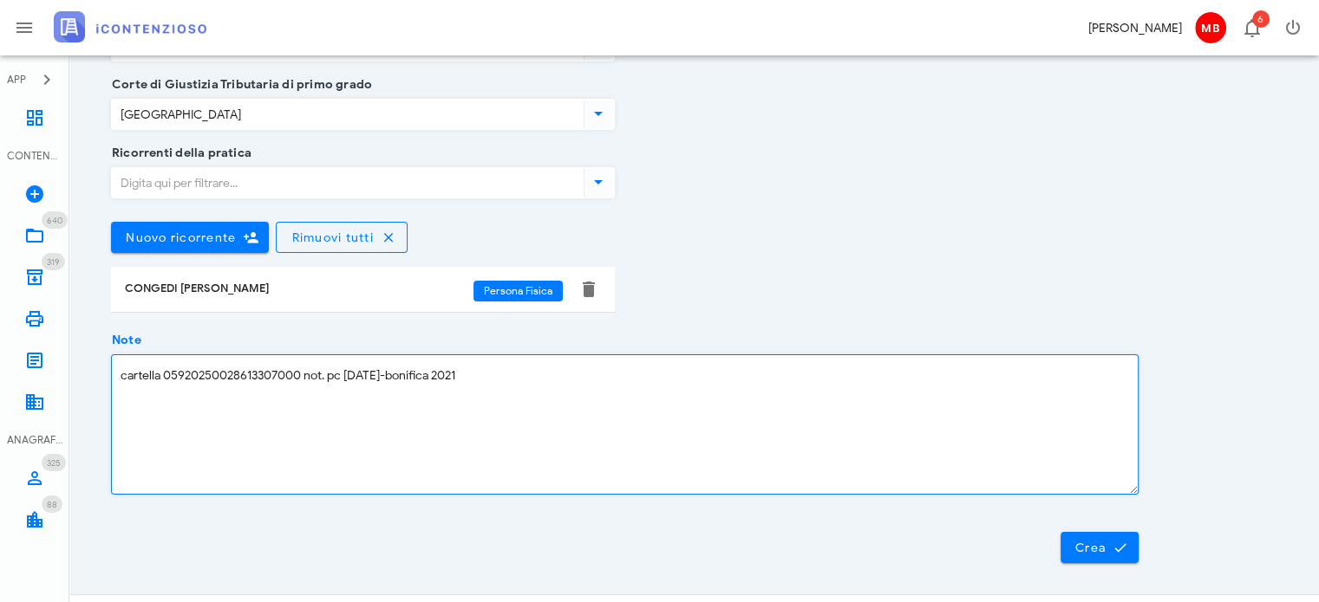
scroll to position [172, 0]
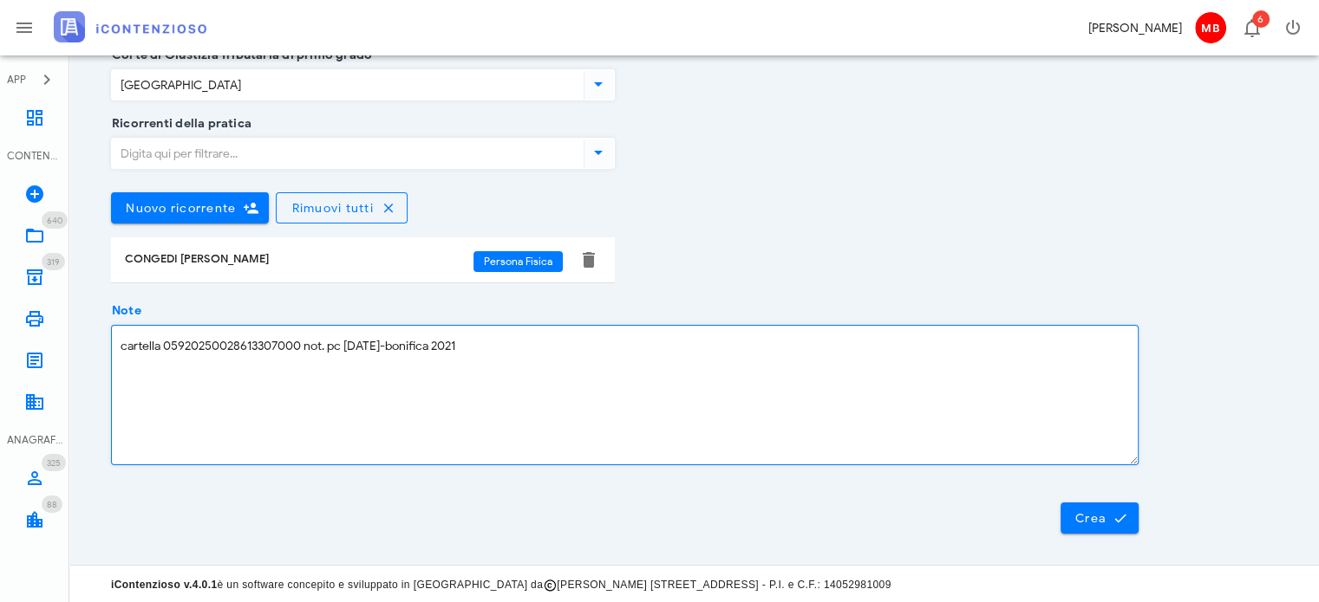
drag, startPoint x: 166, startPoint y: 346, endPoint x: 299, endPoint y: 347, distance: 132.6
click at [299, 347] on textarea "cartella 05920250028613307000 not. pc 22/9/2025-bonifica 2021" at bounding box center [625, 395] width 1026 height 139
type textarea "cartella 05920250028613307000 not. pc 22/9/2025-bonifica 2021"
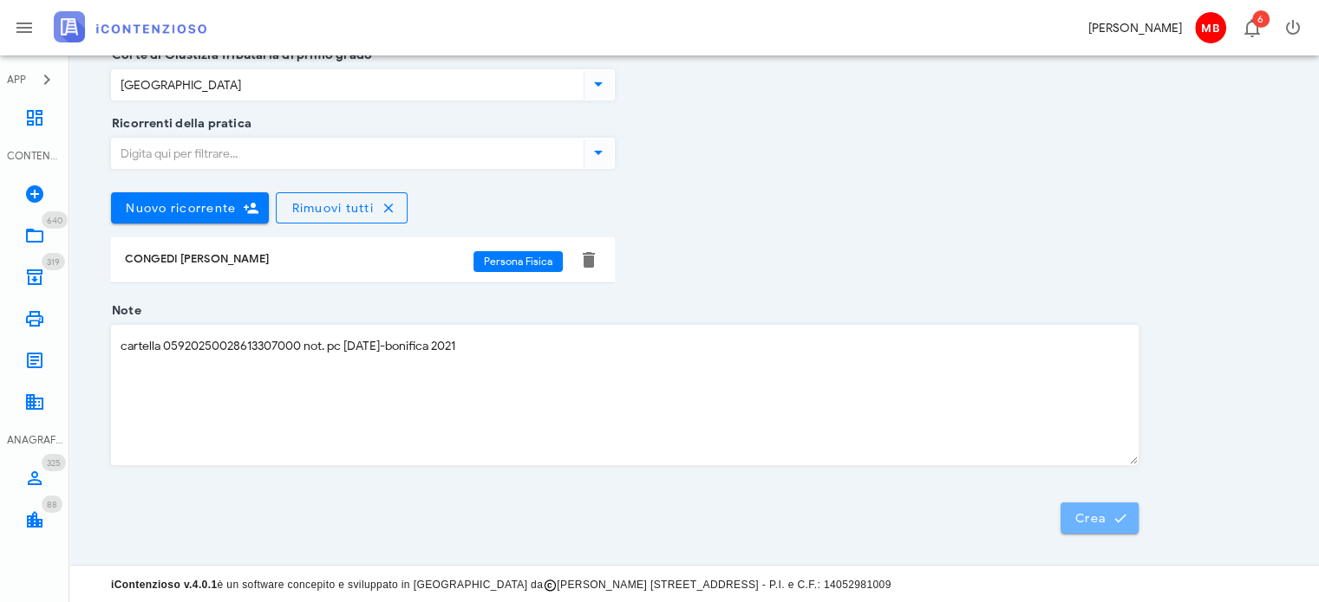
click at [1113, 523] on icon "submit" at bounding box center [1120, 519] width 16 height 16
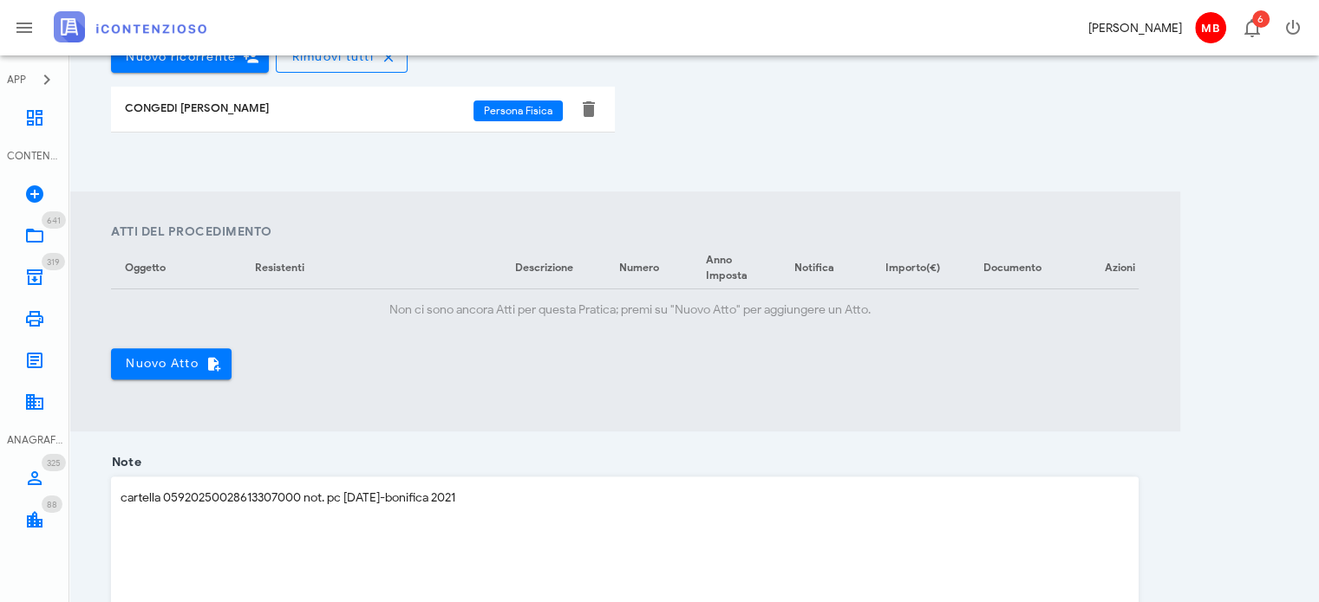
scroll to position [520, 0]
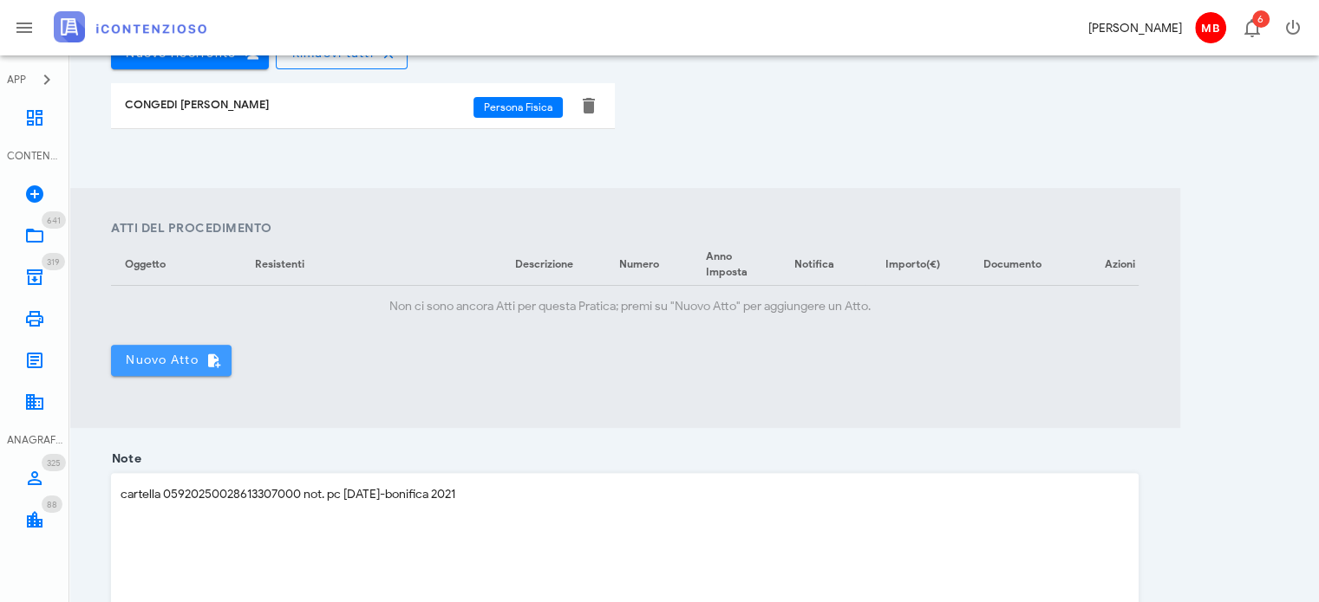
click at [192, 368] on span "Nuovo Atto" at bounding box center [171, 361] width 93 height 16
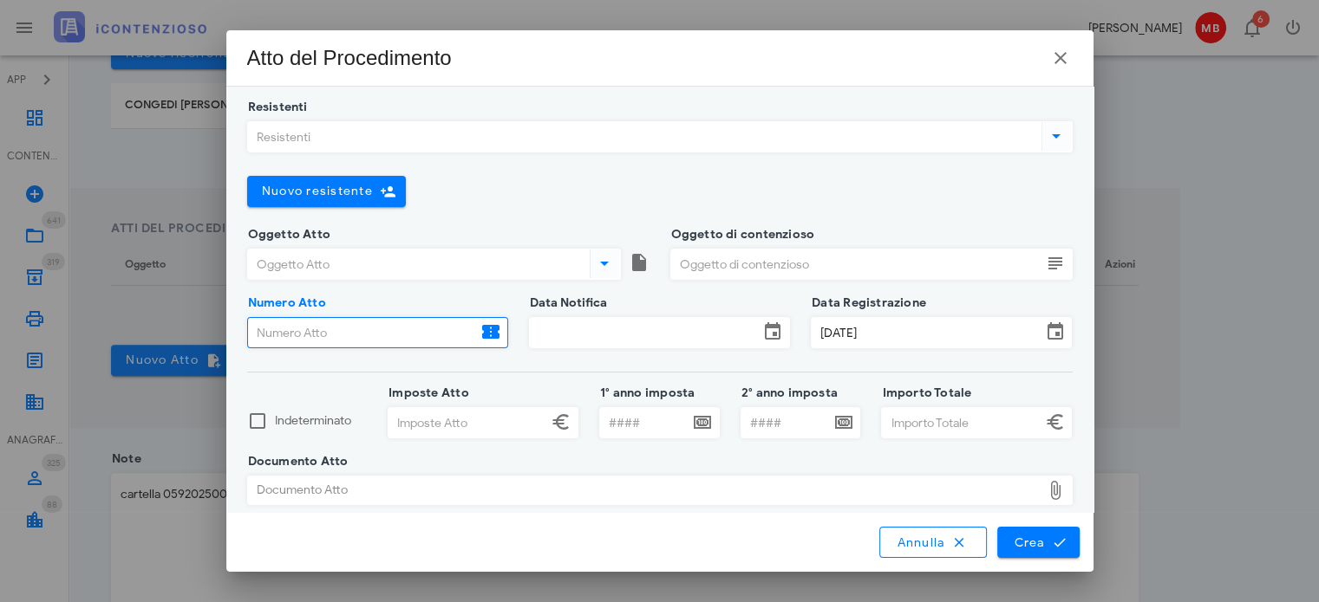
click at [305, 331] on input "Numero Atto" at bounding box center [362, 332] width 229 height 29
drag, startPoint x: 307, startPoint y: 329, endPoint x: 290, endPoint y: 333, distance: 17.9
click at [290, 333] on input "Numero Atto" at bounding box center [362, 332] width 229 height 29
click at [290, 331] on input "Numero Atto" at bounding box center [362, 332] width 229 height 29
click at [1057, 65] on icon "button" at bounding box center [1060, 58] width 21 height 21
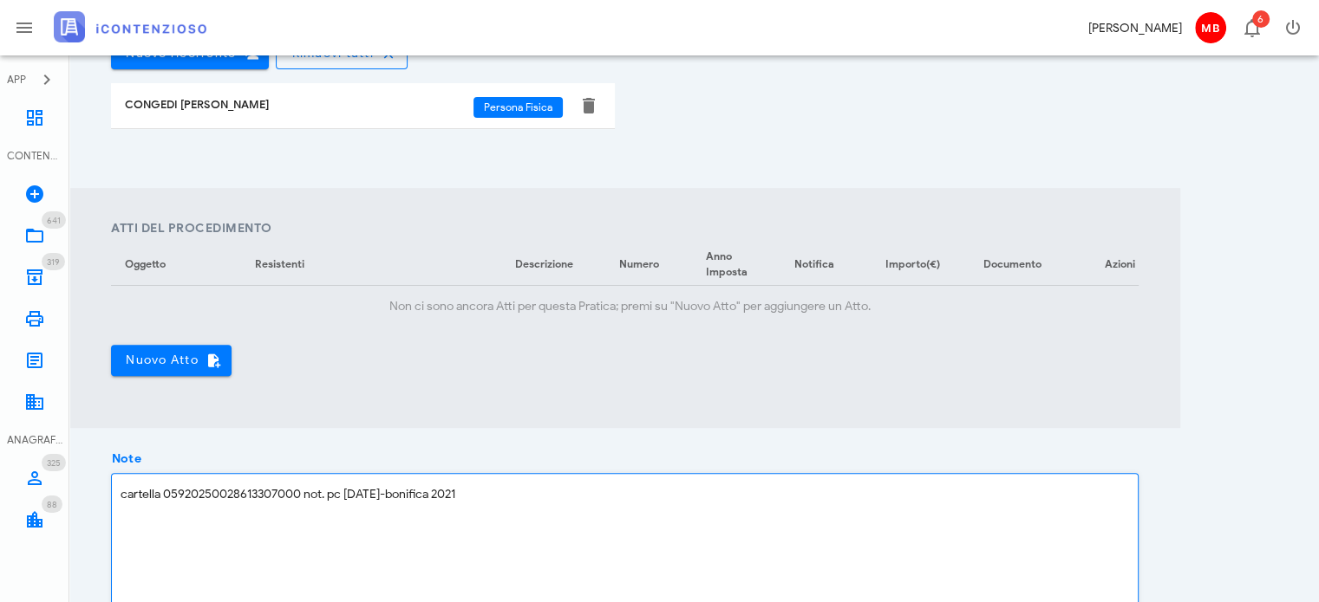
drag, startPoint x: 165, startPoint y: 507, endPoint x: 302, endPoint y: 505, distance: 137.0
click at [302, 505] on textarea "cartella 05920250028613307000 not. pc 22/9/2025-bonifica 2021" at bounding box center [625, 543] width 1026 height 139
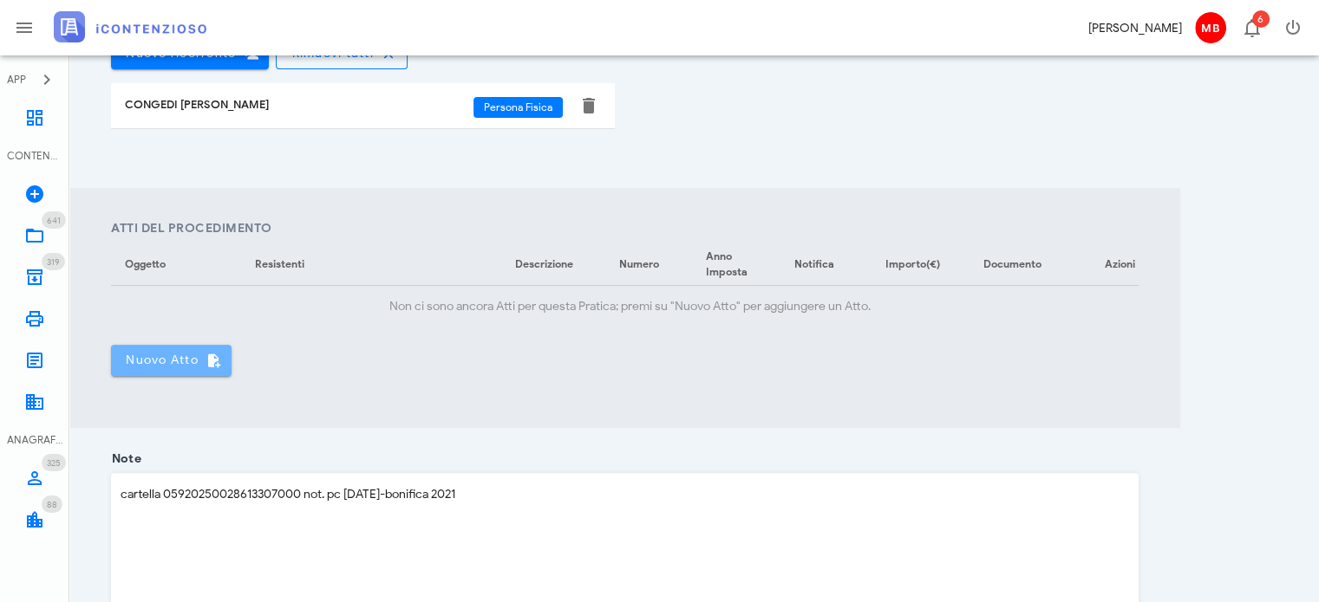
click at [187, 365] on span "Nuovo Atto" at bounding box center [171, 361] width 93 height 16
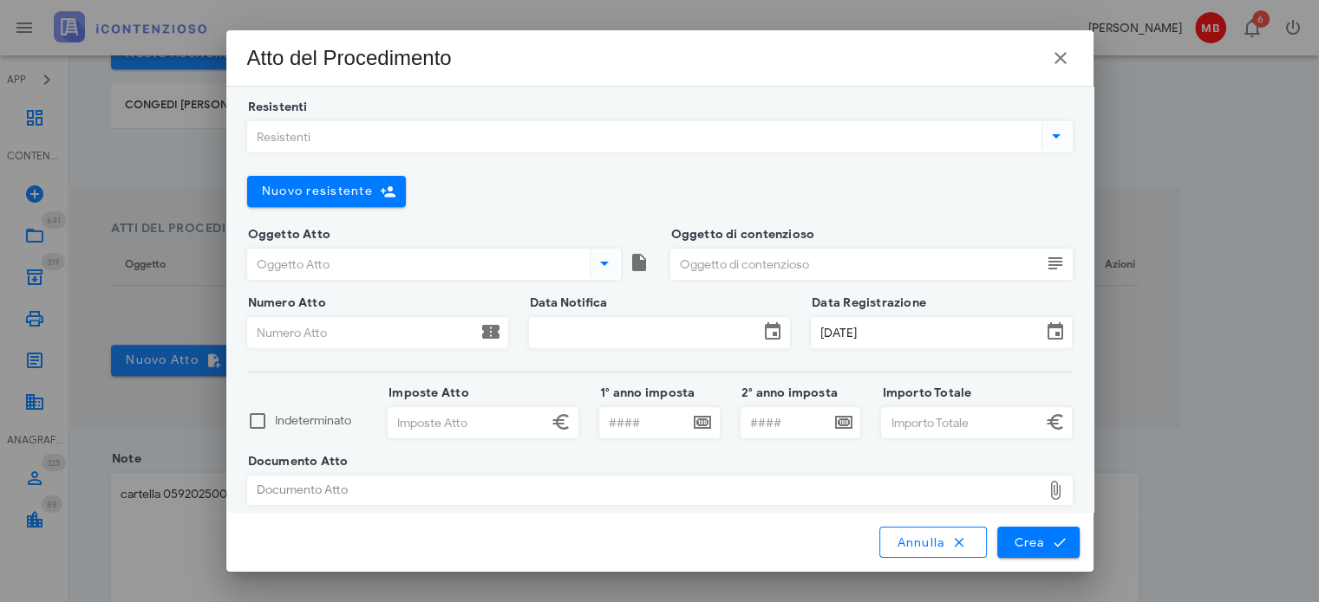
click at [284, 332] on input "Numero Atto" at bounding box center [362, 332] width 229 height 29
click at [284, 329] on input "Numero Atto" at bounding box center [362, 332] width 229 height 29
drag, startPoint x: 284, startPoint y: 329, endPoint x: 270, endPoint y: 333, distance: 15.4
click at [270, 333] on input "Numero Atto" at bounding box center [362, 332] width 229 height 29
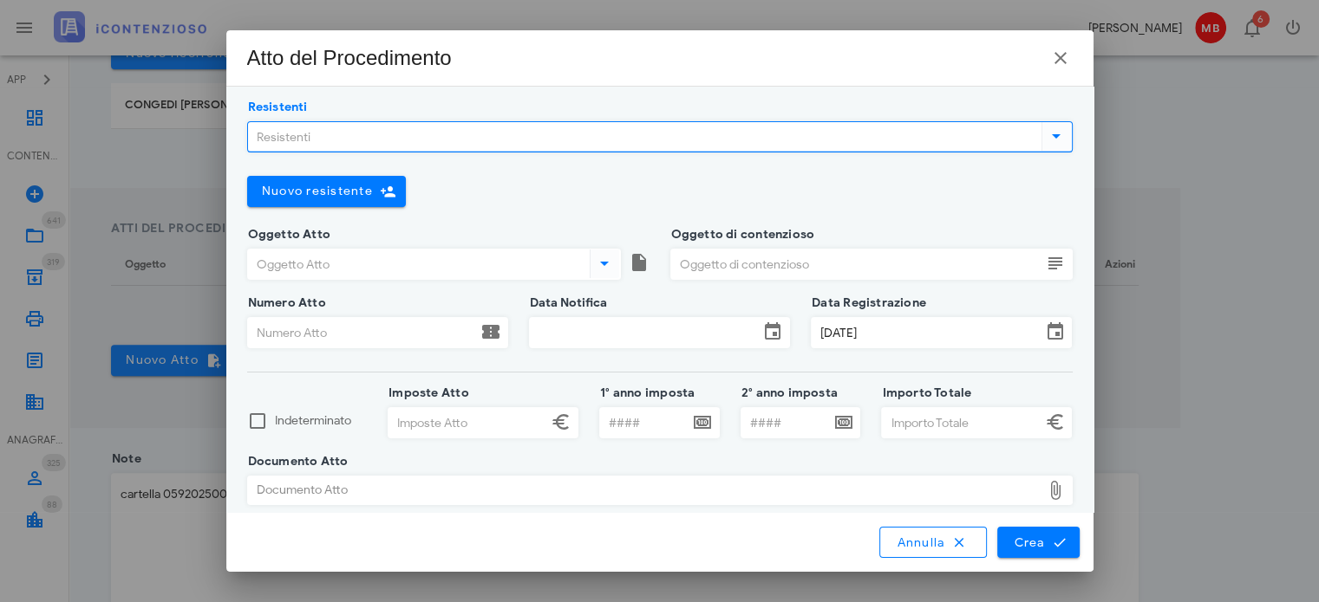
click at [299, 138] on input "Resistenti" at bounding box center [643, 136] width 790 height 29
type input "age"
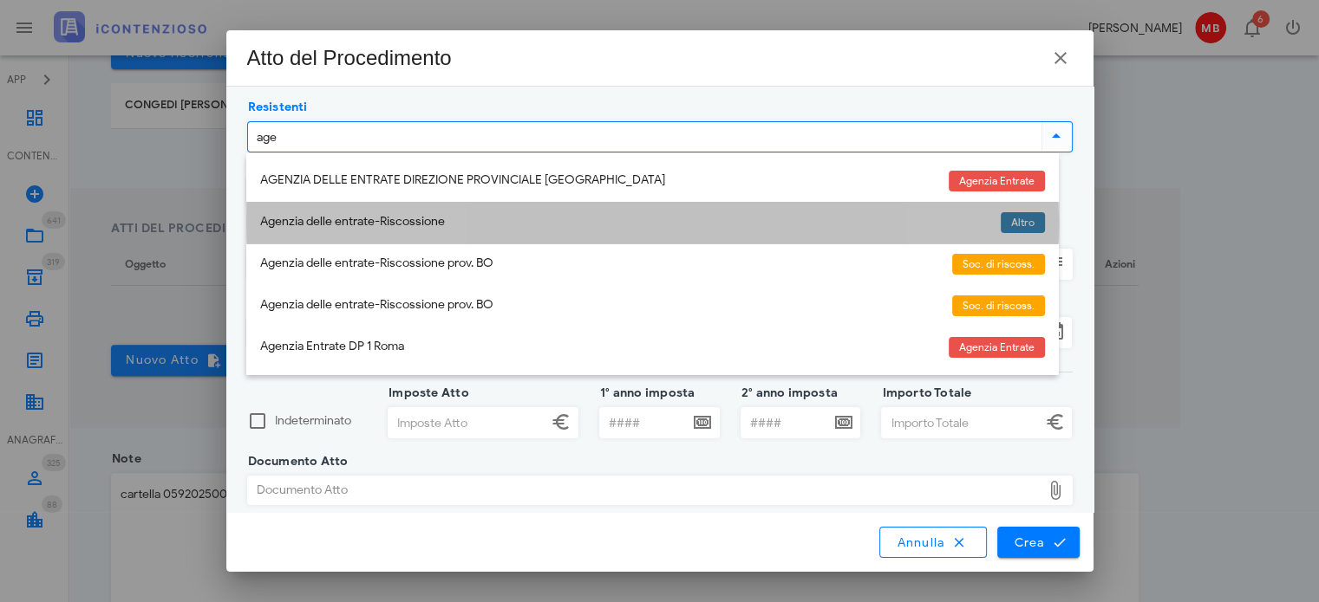
click at [312, 218] on div "Agenzia delle entrate-Riscossione" at bounding box center [623, 222] width 726 height 15
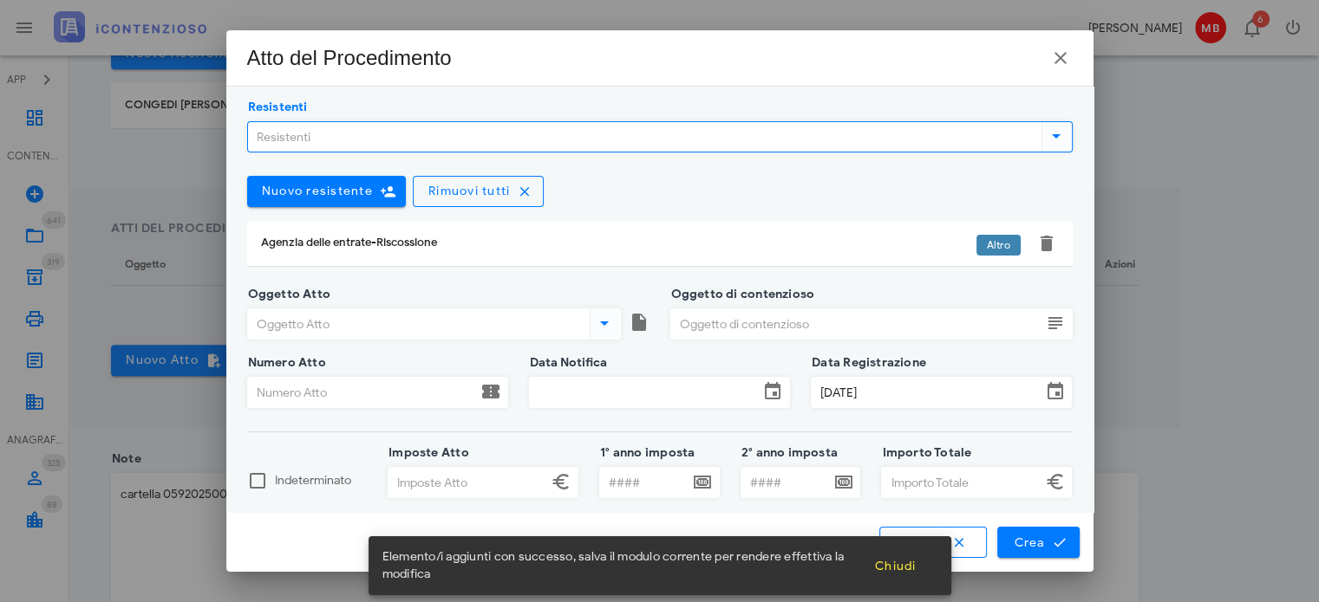
click at [295, 324] on input "Oggetto Atto" at bounding box center [417, 323] width 338 height 29
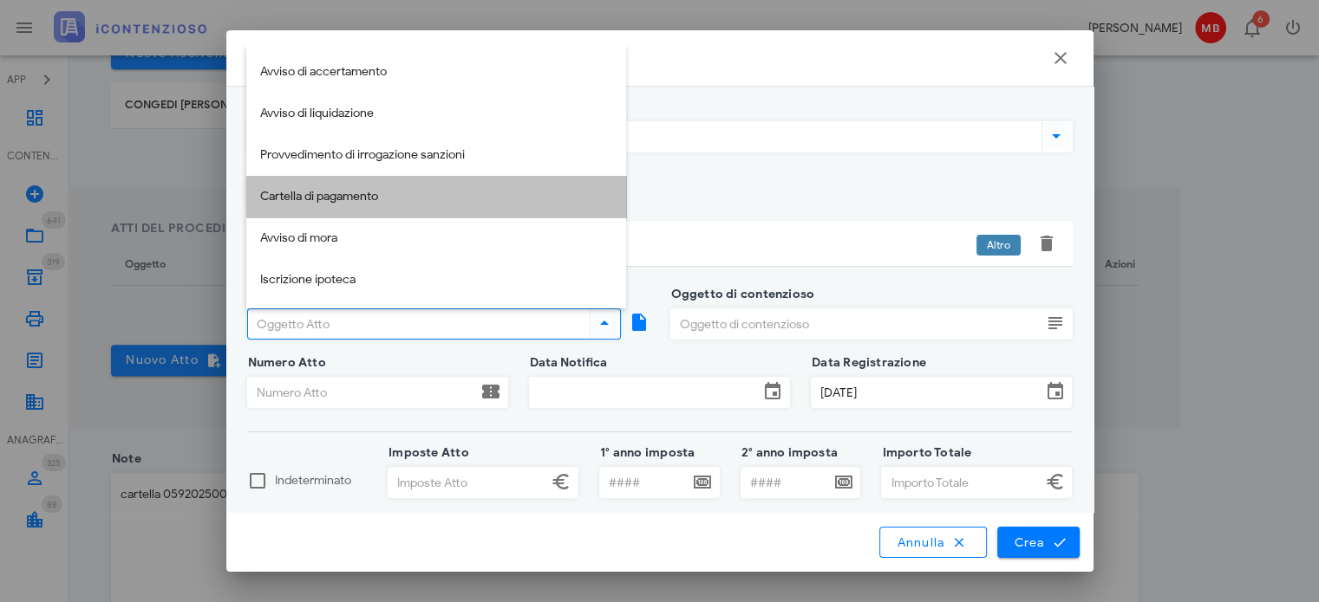
click at [329, 203] on div "Cartella di pagamento" at bounding box center [436, 197] width 352 height 15
type input "Cartella di pagamento"
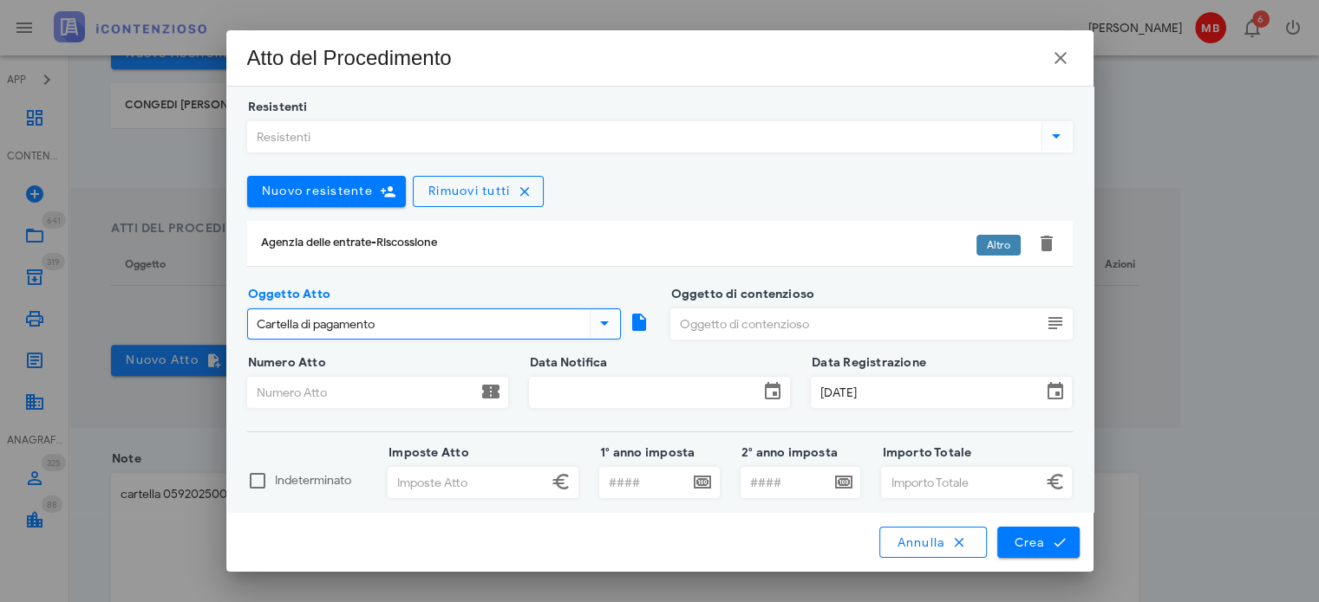
click at [754, 329] on input "Oggetto di contenzioso" at bounding box center [856, 323] width 370 height 29
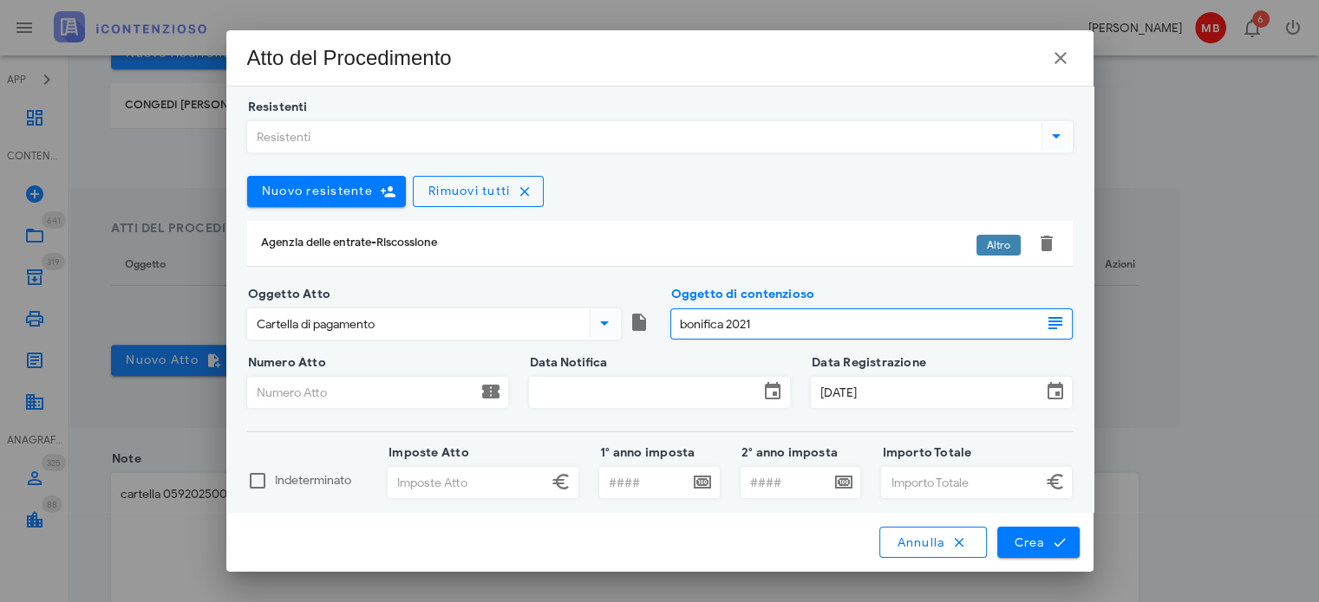
type input "bonifica 2021"
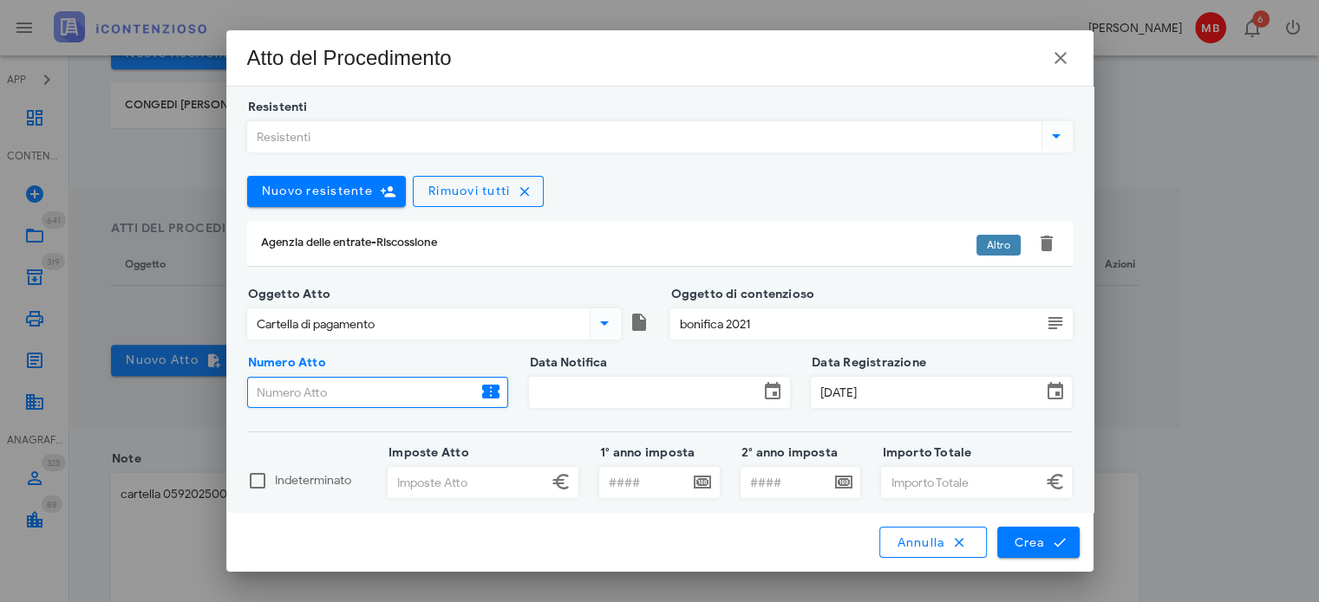
click at [293, 394] on input "Numero Atto" at bounding box center [362, 392] width 229 height 29
paste input "05920250028613307000"
type input "05920250028613307000"
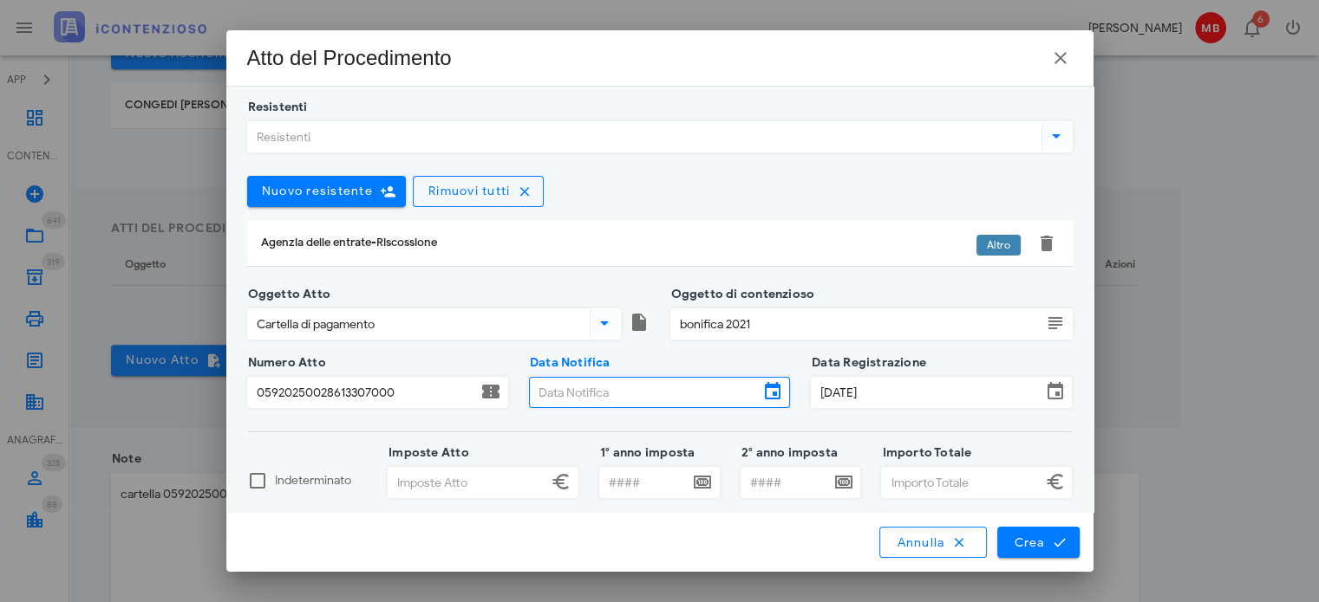
click at [575, 395] on input "Data Notifica" at bounding box center [644, 392] width 229 height 29
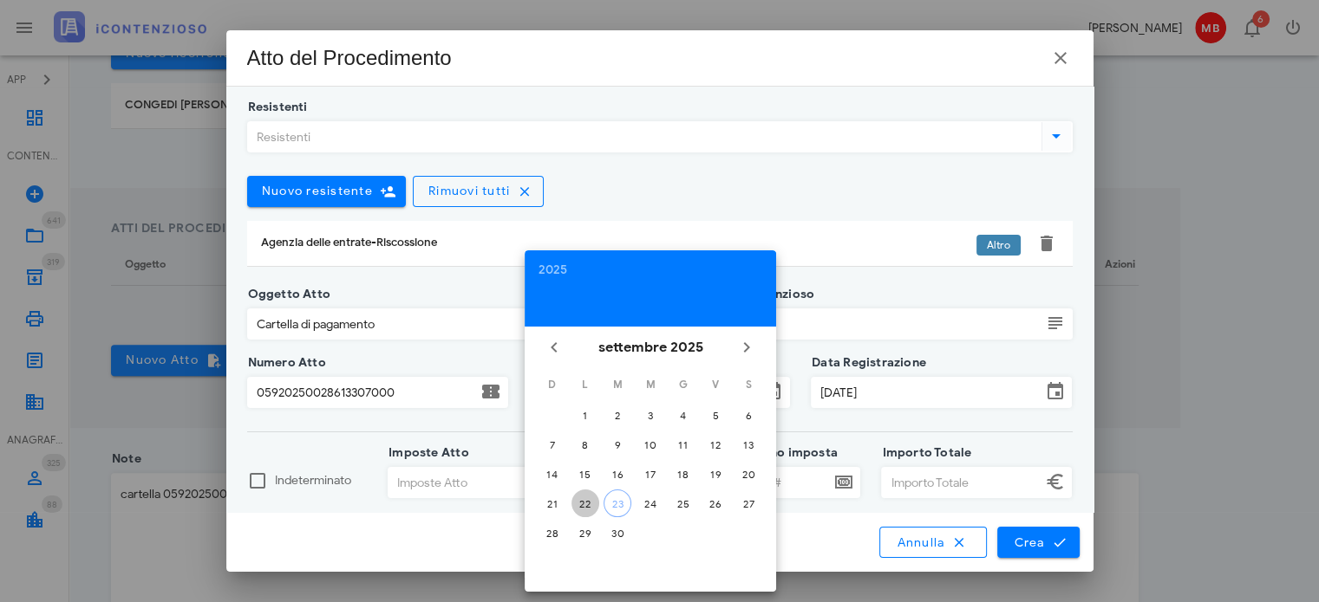
click at [583, 502] on div "22" at bounding box center [585, 504] width 28 height 13
type input "22/09/2025"
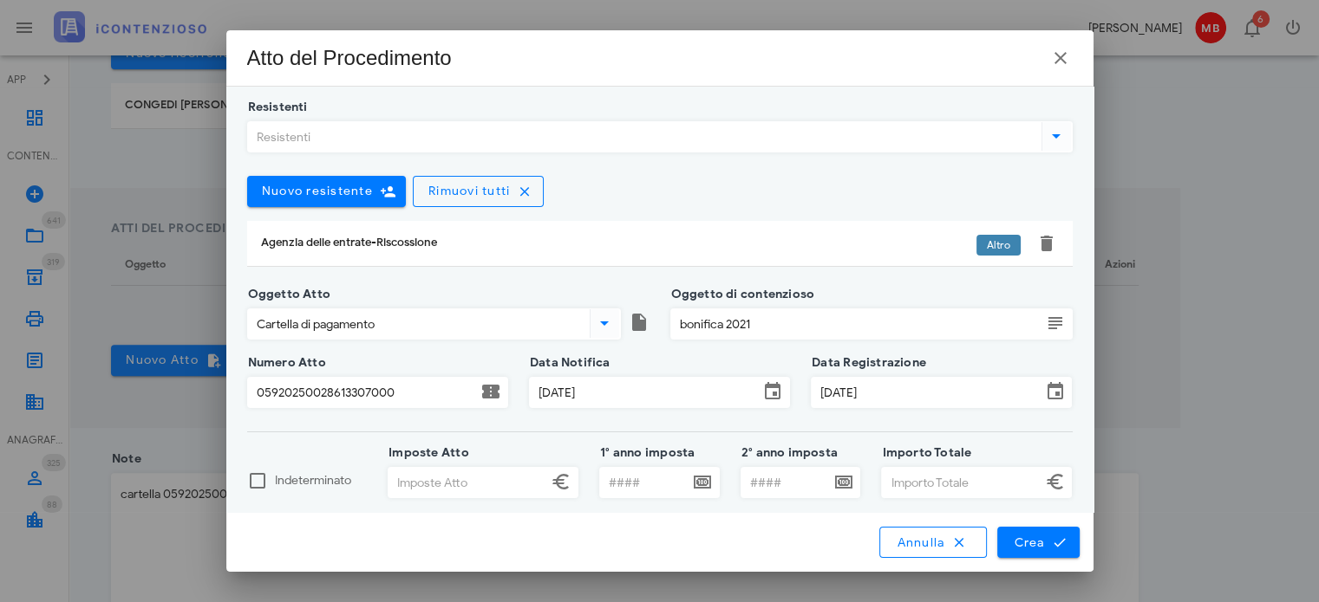
scroll to position [0, 0]
click at [407, 484] on input "Imposte Atto" at bounding box center [467, 482] width 159 height 29
type input "1.771,00"
click at [920, 486] on input "Importo Totale" at bounding box center [961, 482] width 159 height 29
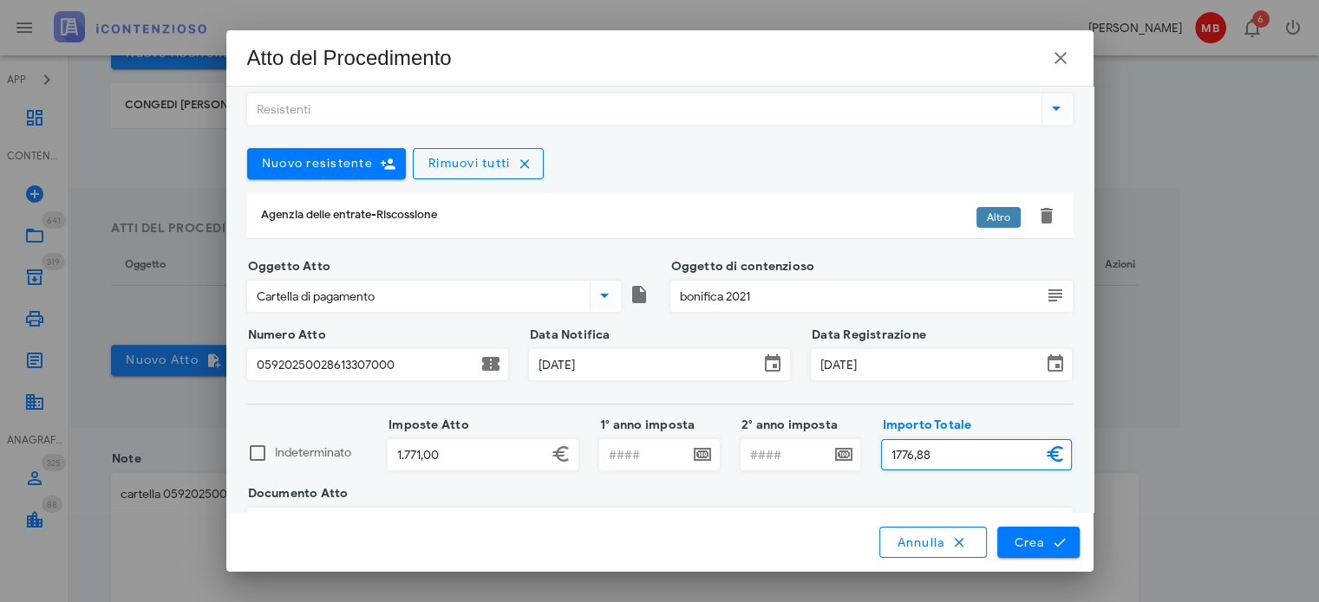
scroll to position [73, 0]
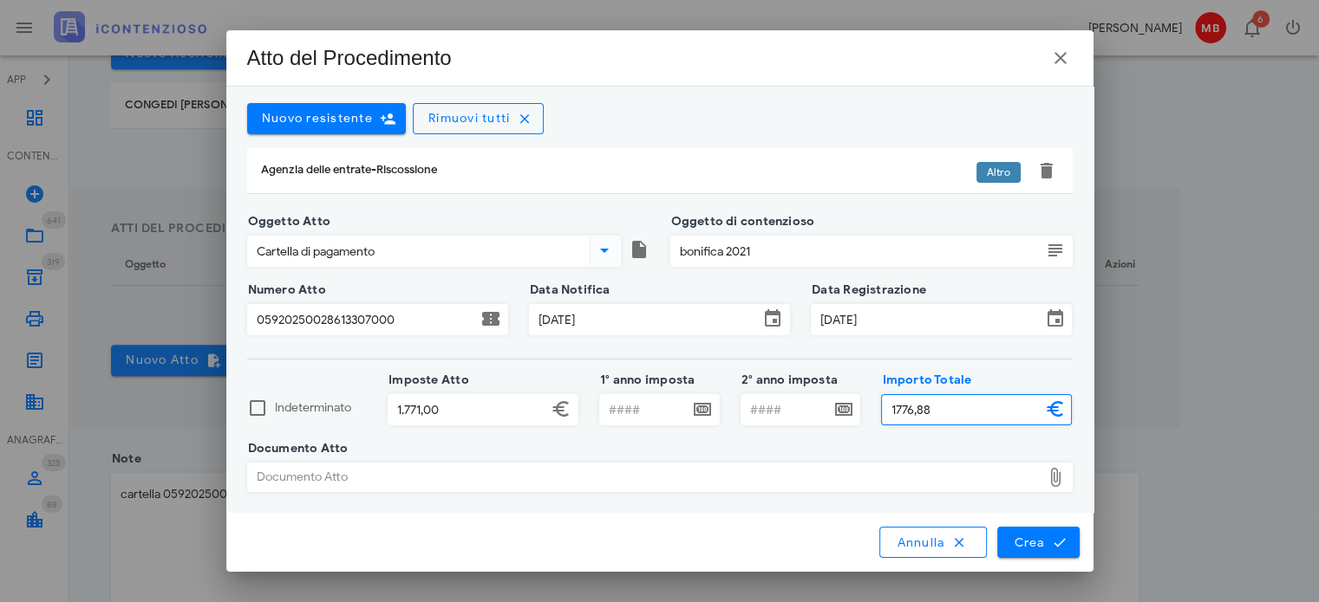
click at [583, 475] on div "Documento Atto" at bounding box center [644, 478] width 793 height 28
type input "1.776,88"
type input "C:\fakepath\CARTELLA22.09.2025.pdf"
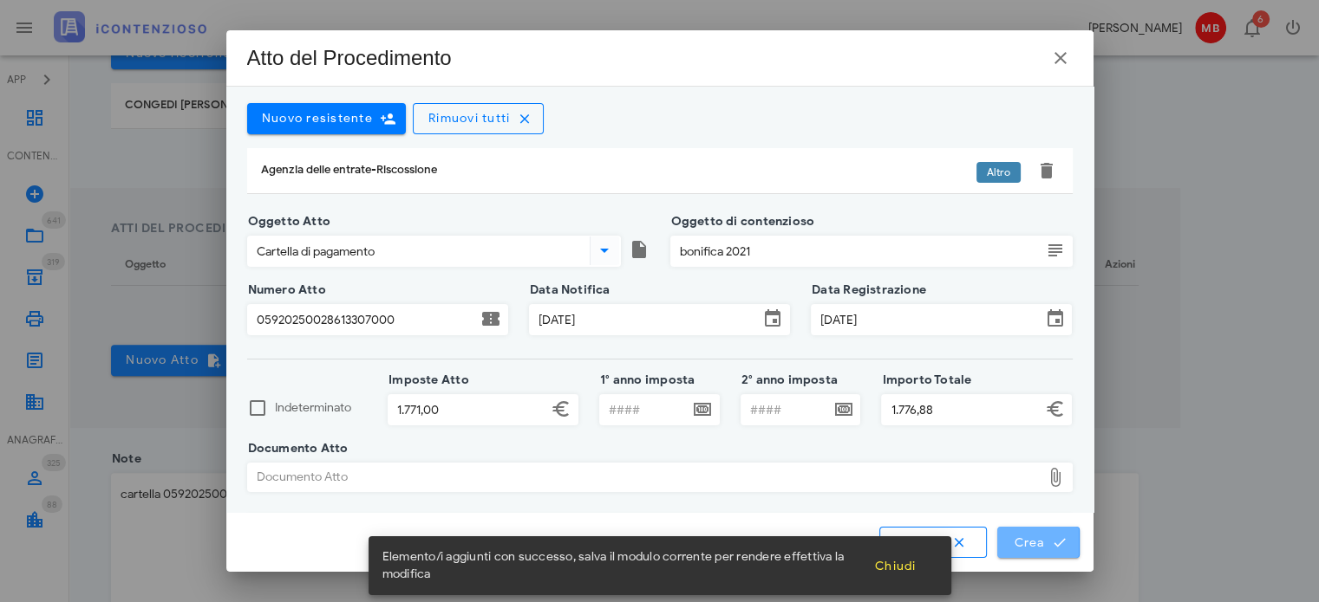
click at [1029, 542] on span "Crea" at bounding box center [1038, 543] width 50 height 16
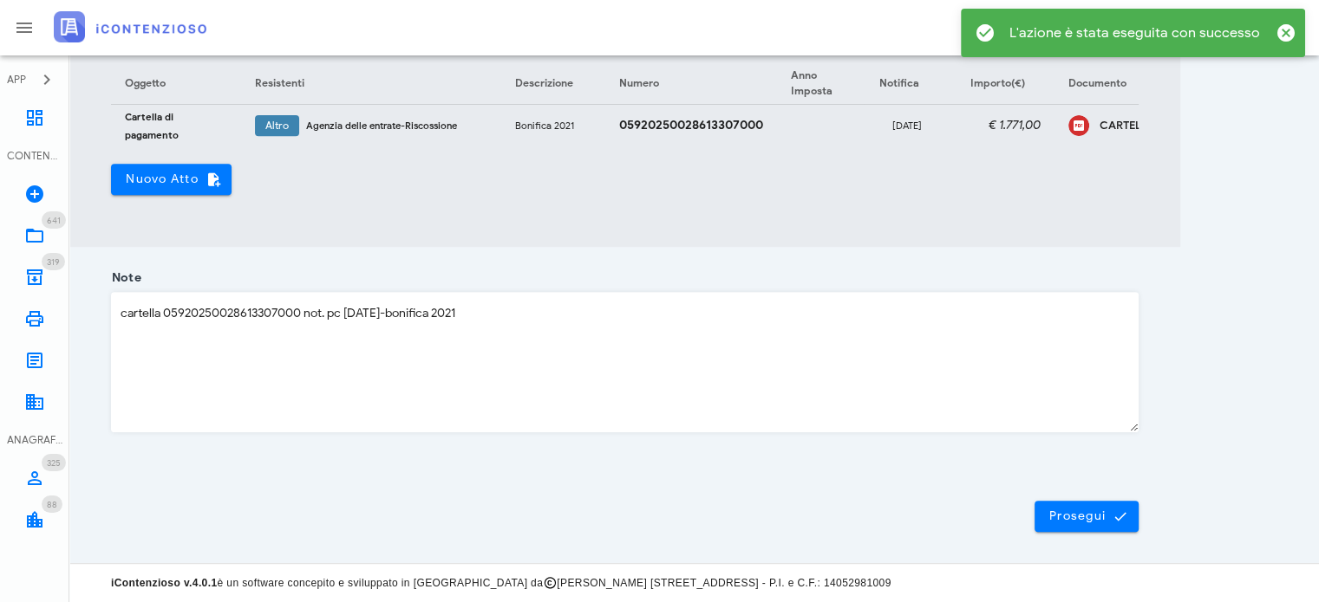
scroll to position [712, 0]
click at [1089, 519] on span "Prosegui" at bounding box center [1086, 517] width 76 height 16
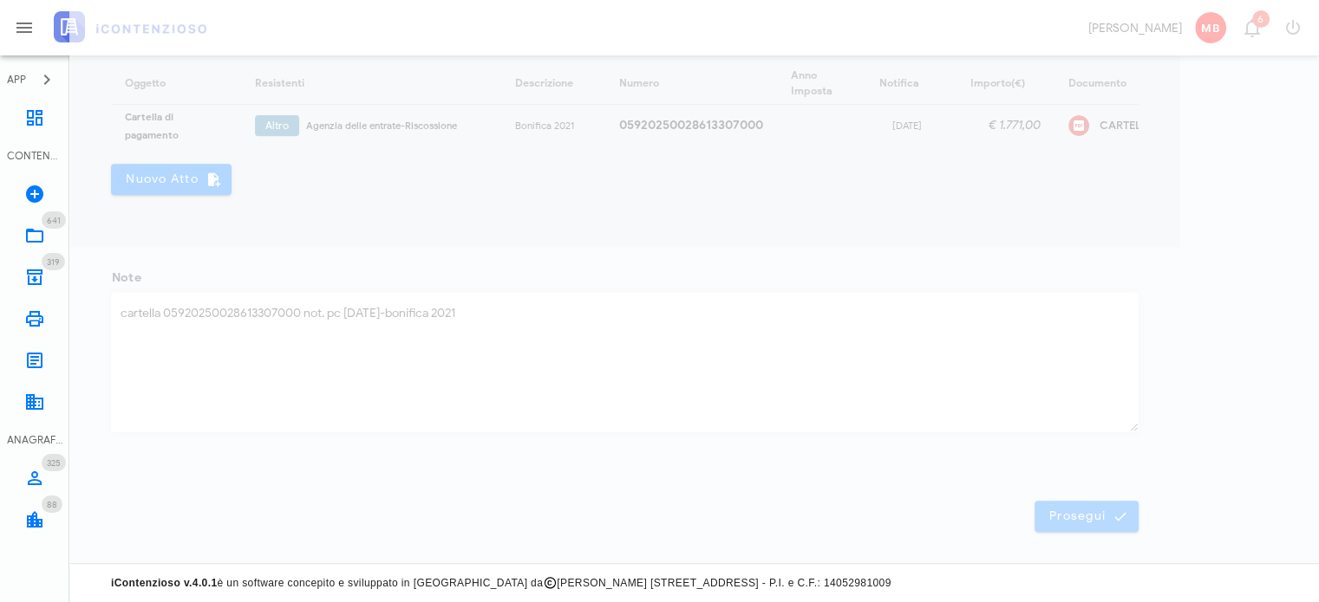
scroll to position [24, 0]
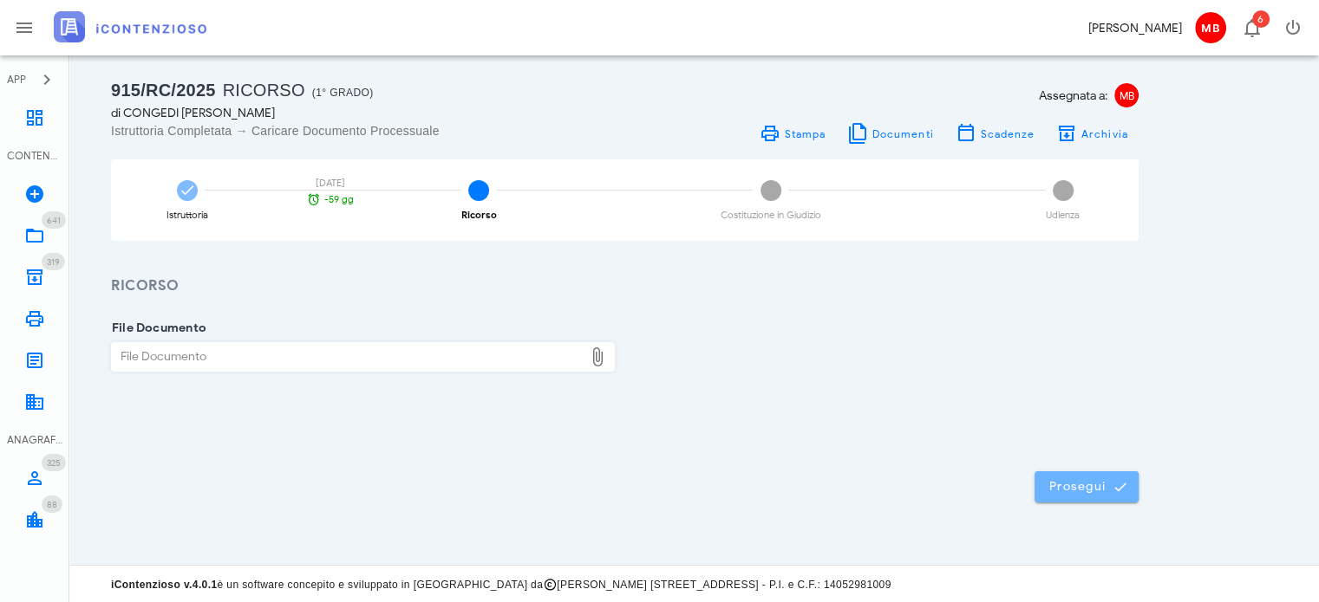
click at [1076, 492] on span "Prosegui" at bounding box center [1086, 487] width 76 height 16
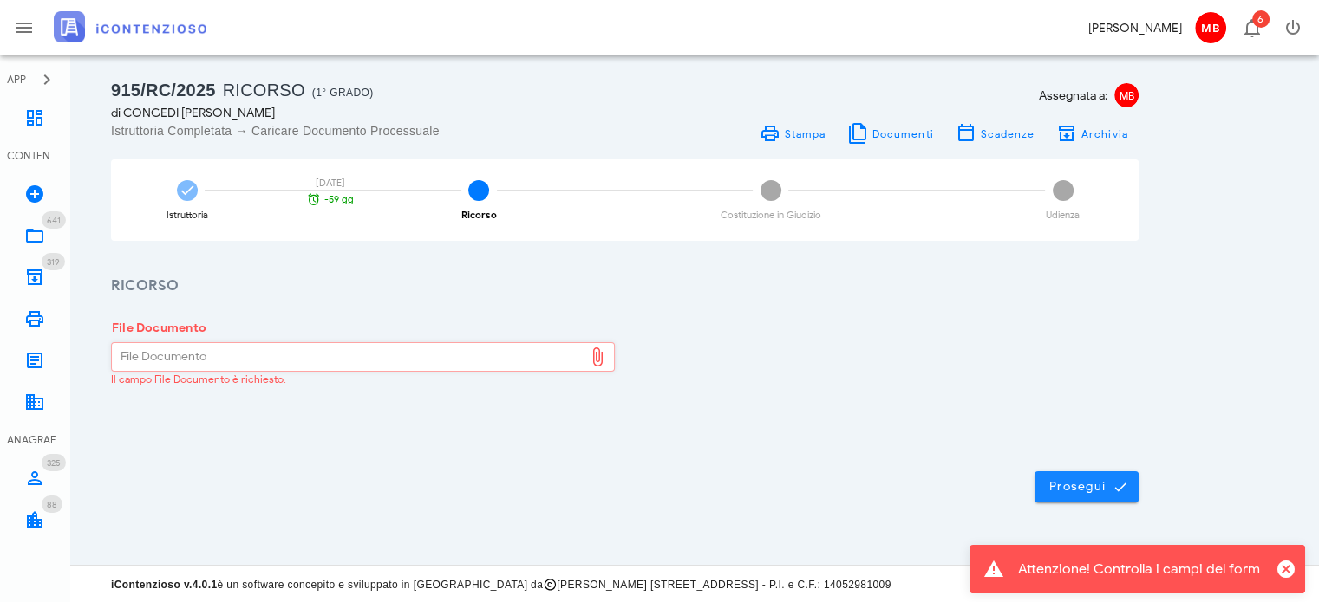
scroll to position [0, 0]
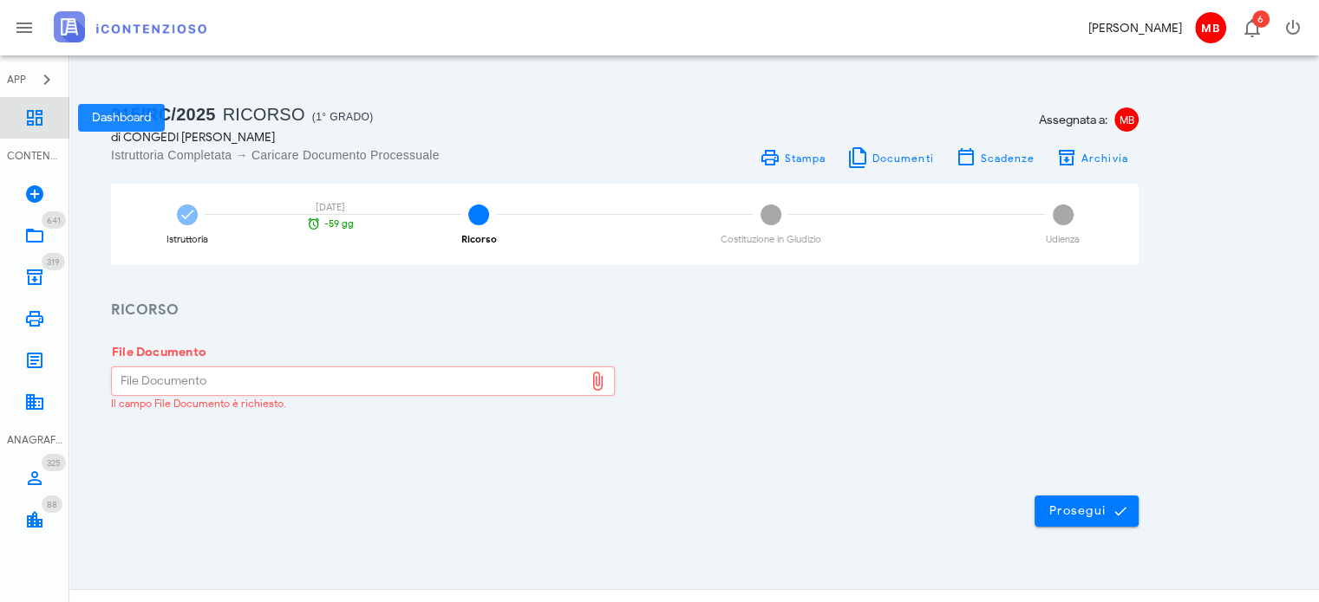
click at [35, 122] on icon at bounding box center [34, 117] width 21 height 21
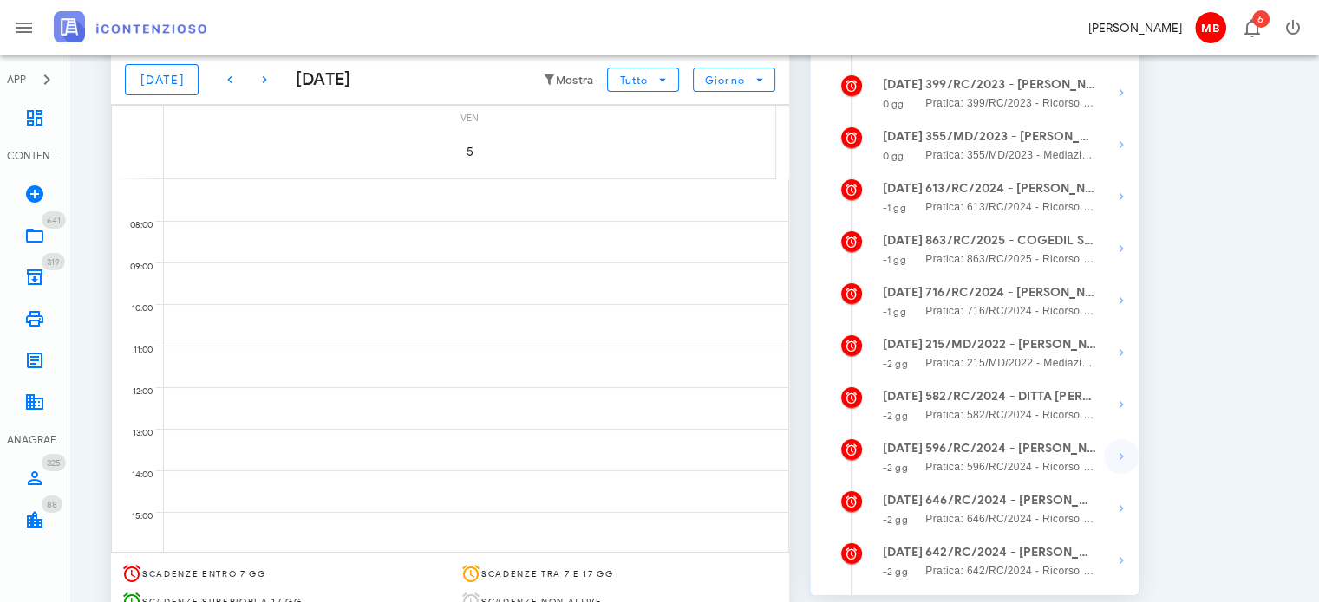
scroll to position [260, 0]
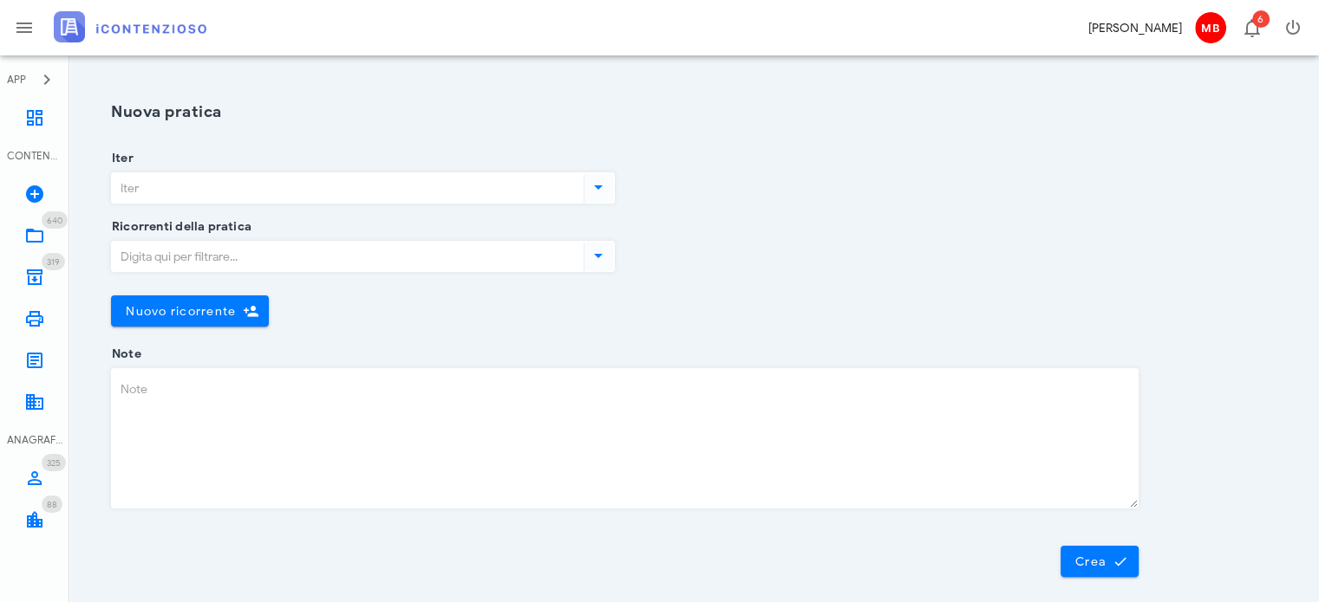
scroll to position [43, 0]
